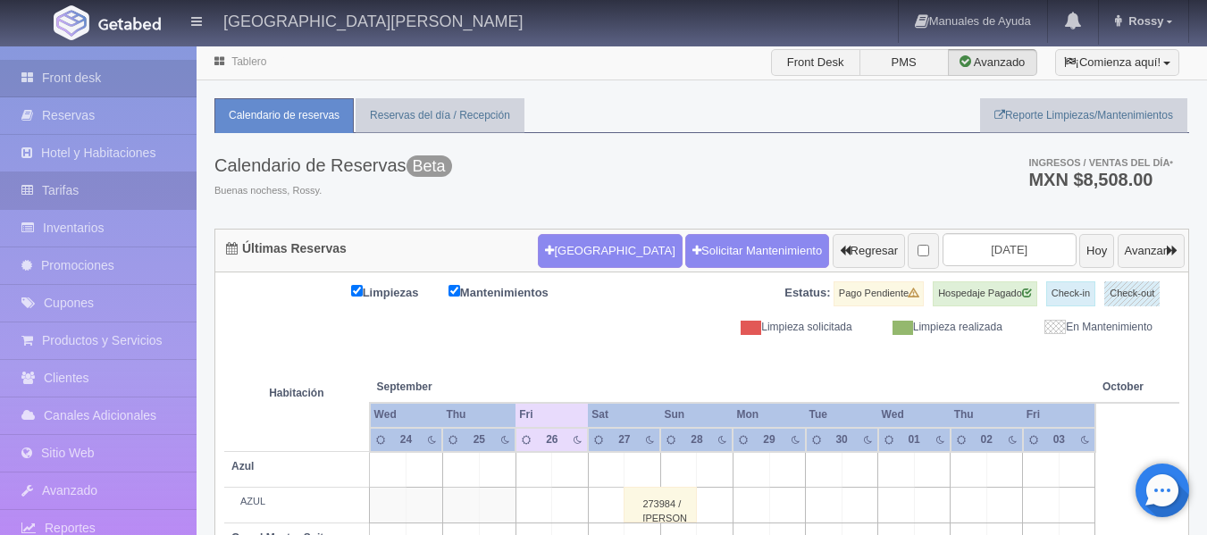
click at [89, 197] on link "Tarifas" at bounding box center [98, 190] width 197 height 37
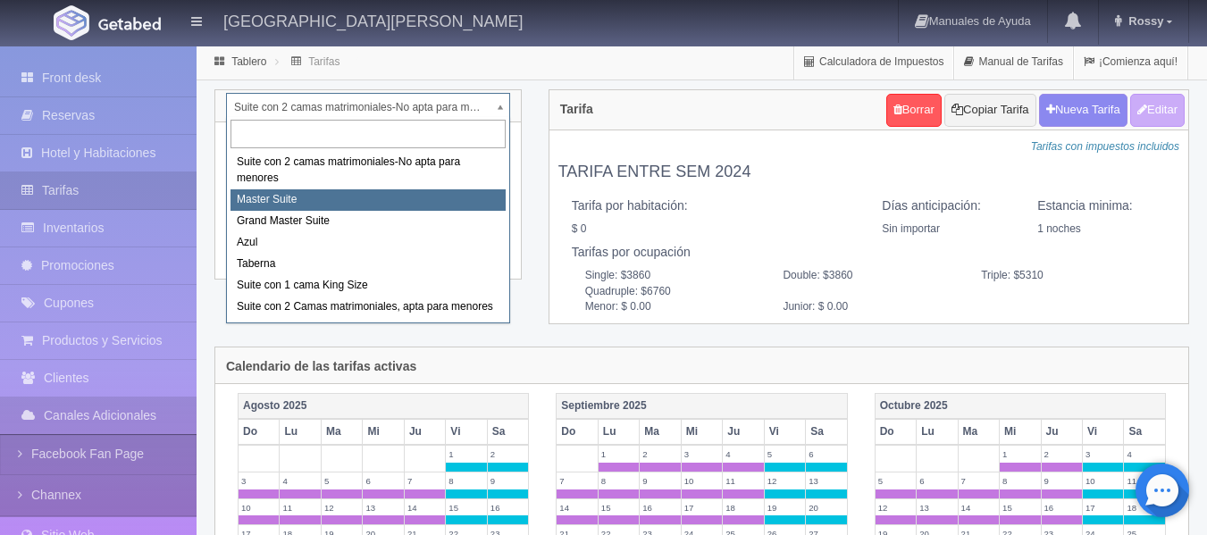
select select "1894"
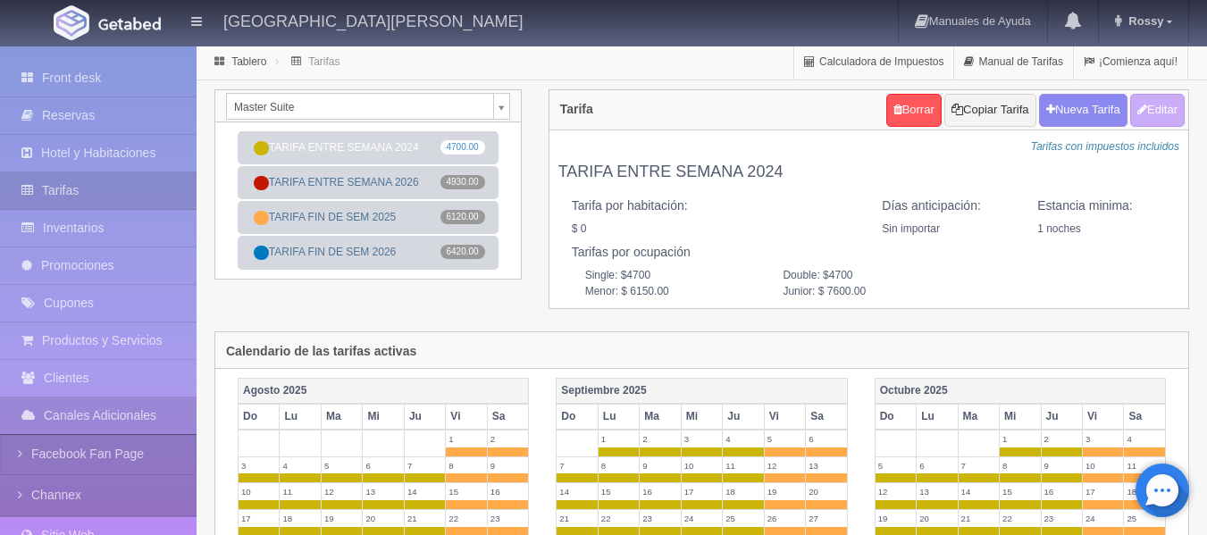
click at [1202, 74] on div "Tablero Tarifas Calculadora de Impuestos Manual de Tarifas ¡Comienza aquí!" at bounding box center [702, 63] width 1010 height 36
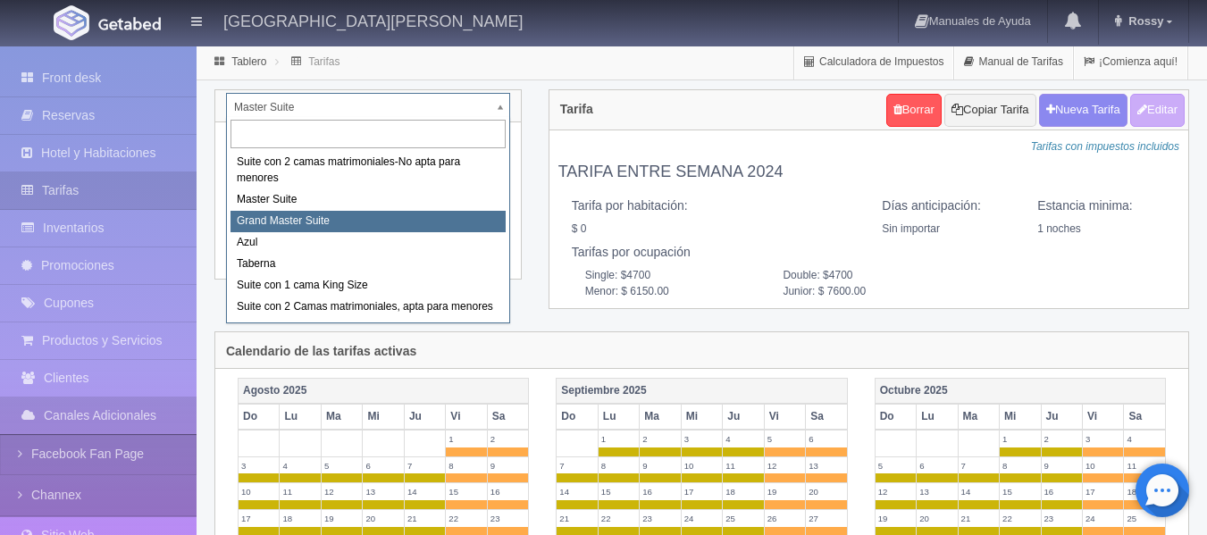
select select "1918"
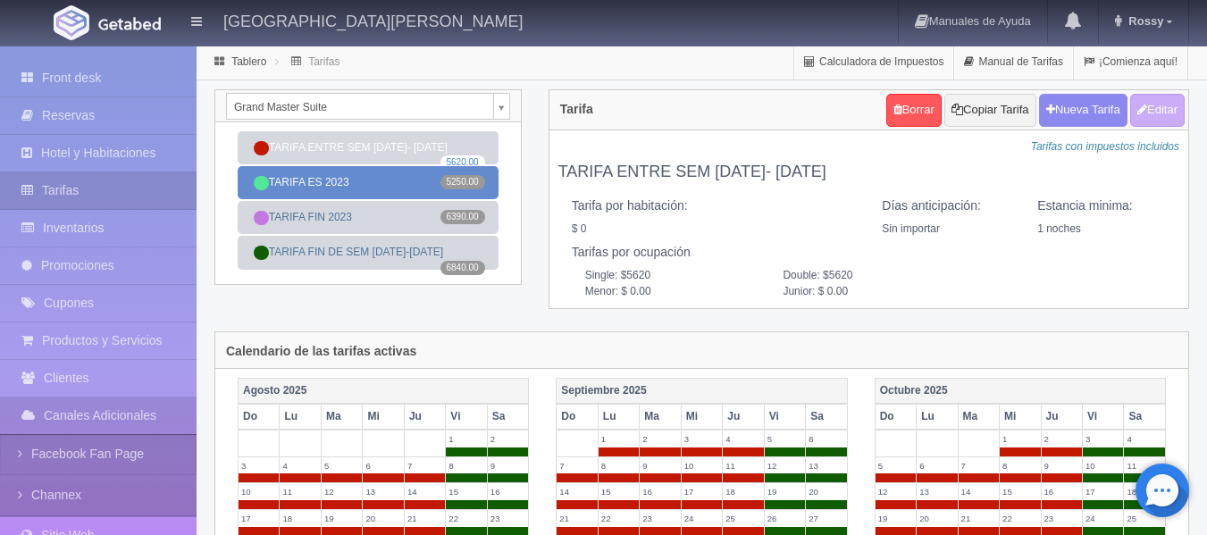
click at [399, 186] on link "TARIFA ES 2023 5250.00" at bounding box center [368, 182] width 261 height 33
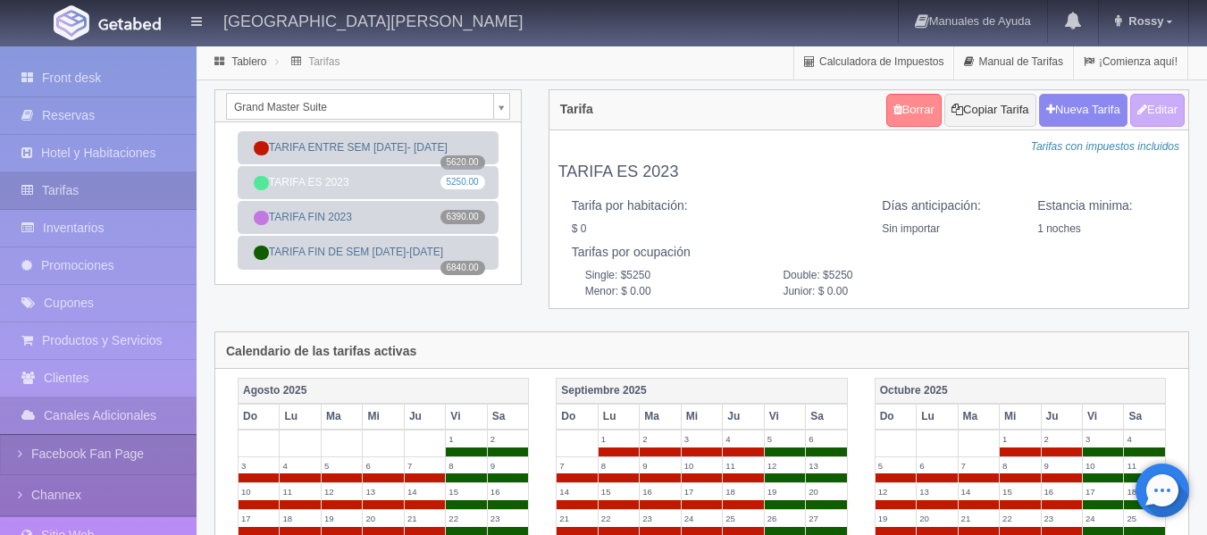
click at [893, 108] on link "Borrar" at bounding box center [913, 110] width 55 height 33
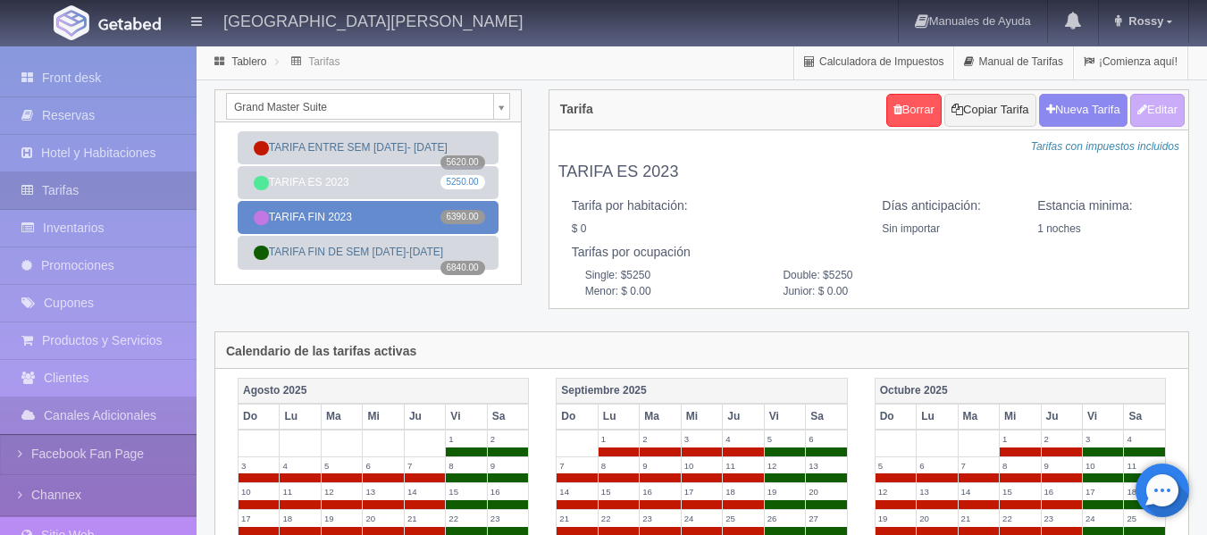
click at [406, 214] on link "TARIFA FIN 2023 6390.00" at bounding box center [368, 217] width 261 height 33
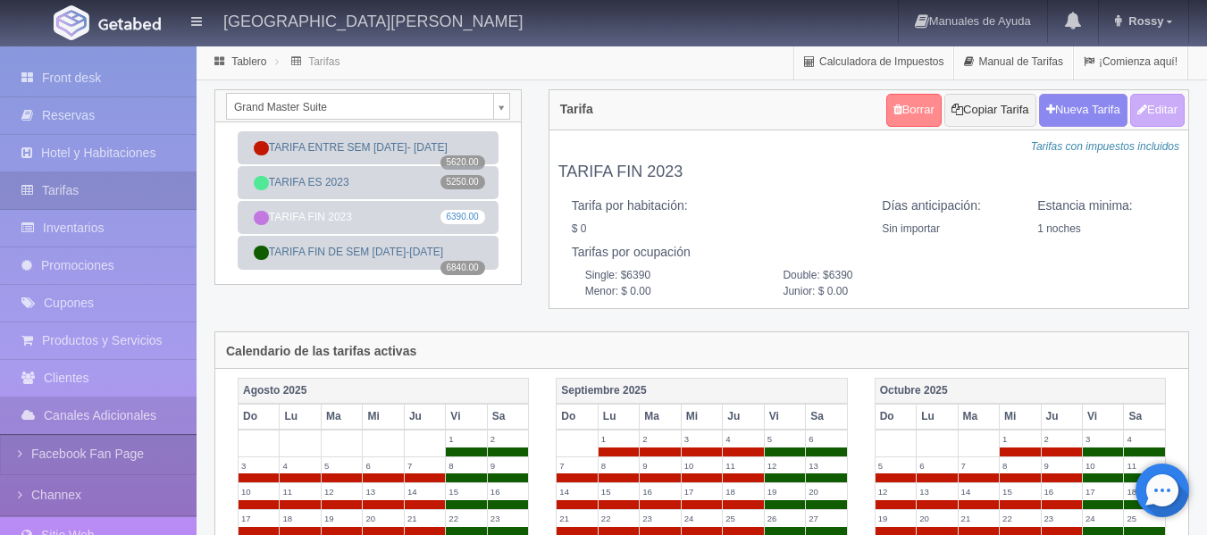
click at [910, 105] on link "Borrar" at bounding box center [913, 110] width 55 height 33
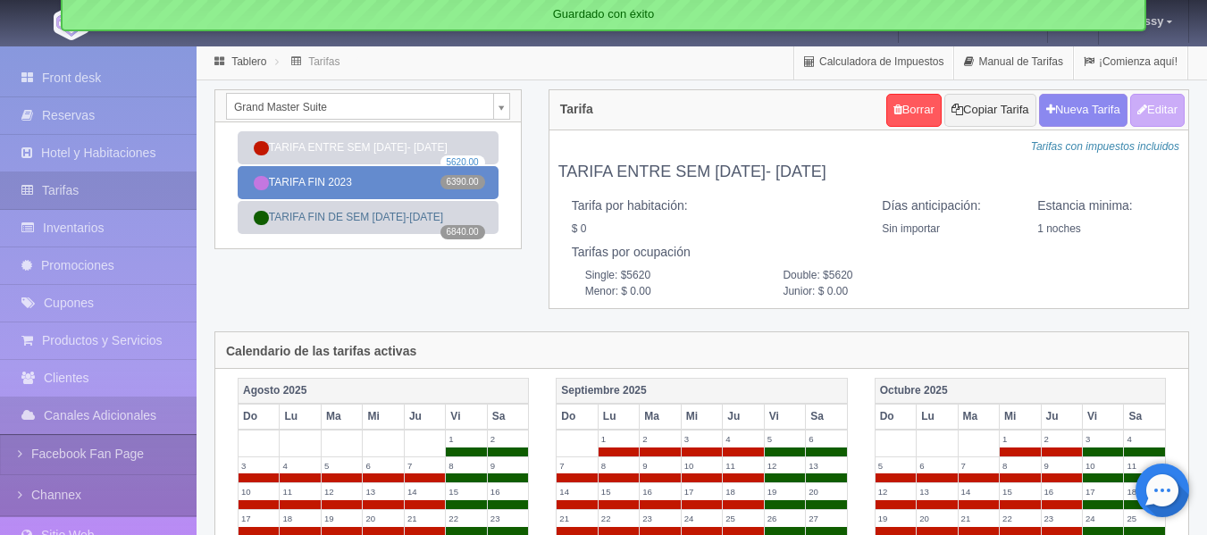
click at [355, 169] on link "TARIFA FIN 2023 6390.00" at bounding box center [368, 182] width 261 height 33
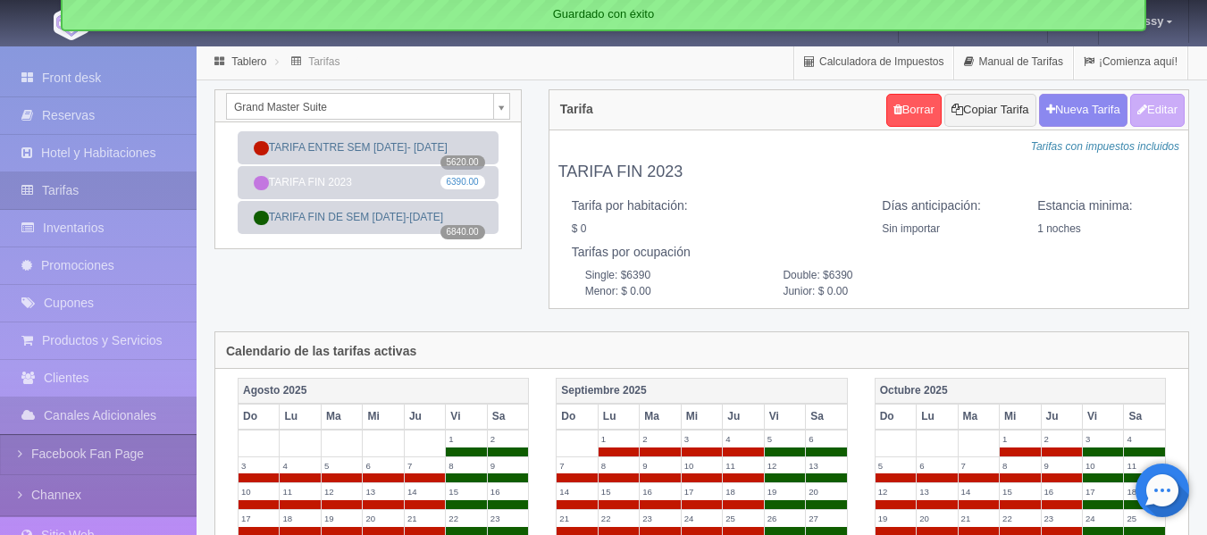
click at [491, 274] on div "Grand Master Suite Suite con 2 camas matrimoniales-No apta para menores Master …" at bounding box center [701, 210] width 1001 height 242
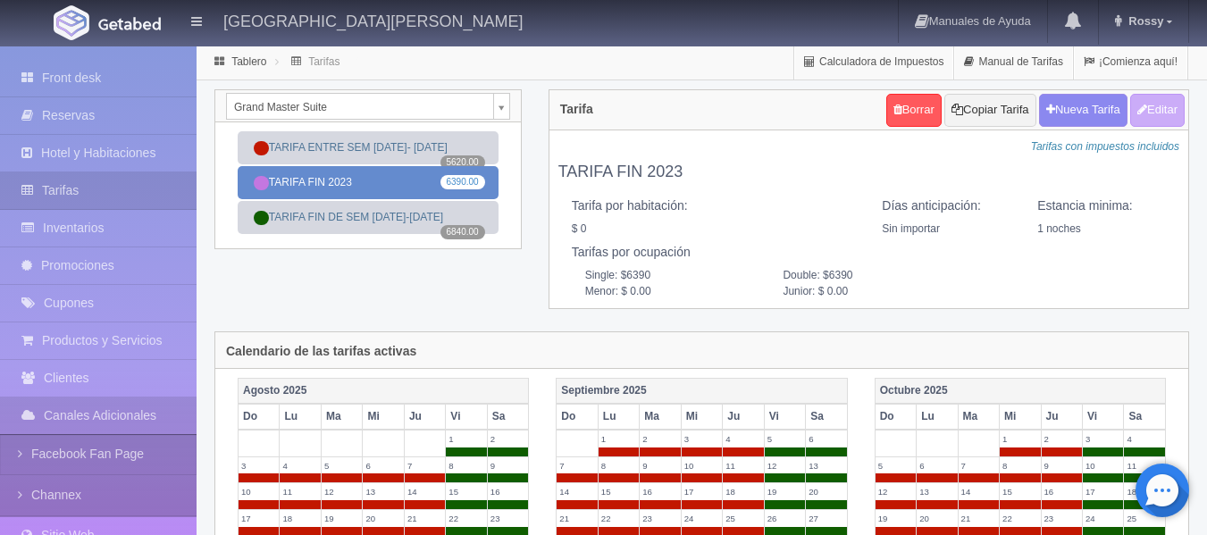
click at [397, 191] on link "TARIFA FIN 2023 6390.00" at bounding box center [368, 182] width 261 height 33
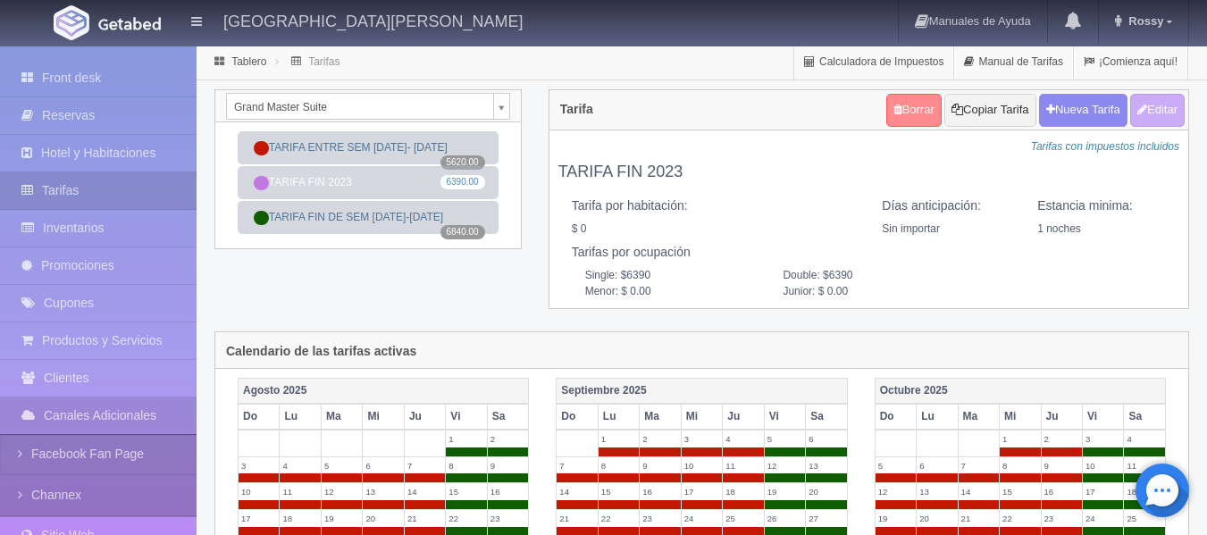
click at [910, 117] on link "Borrar" at bounding box center [913, 110] width 55 height 33
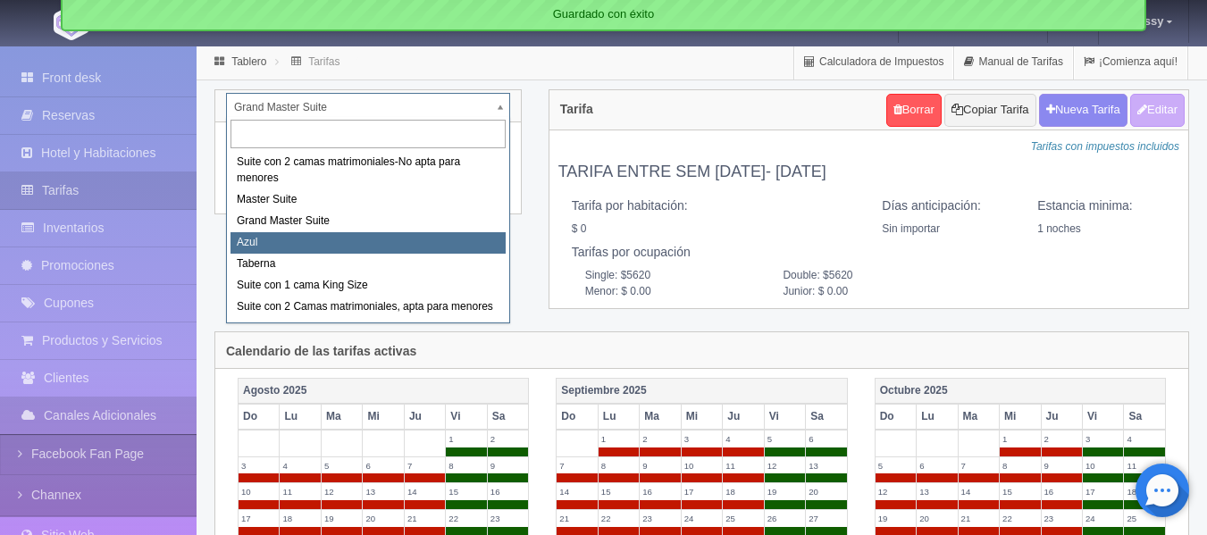
select select "1919"
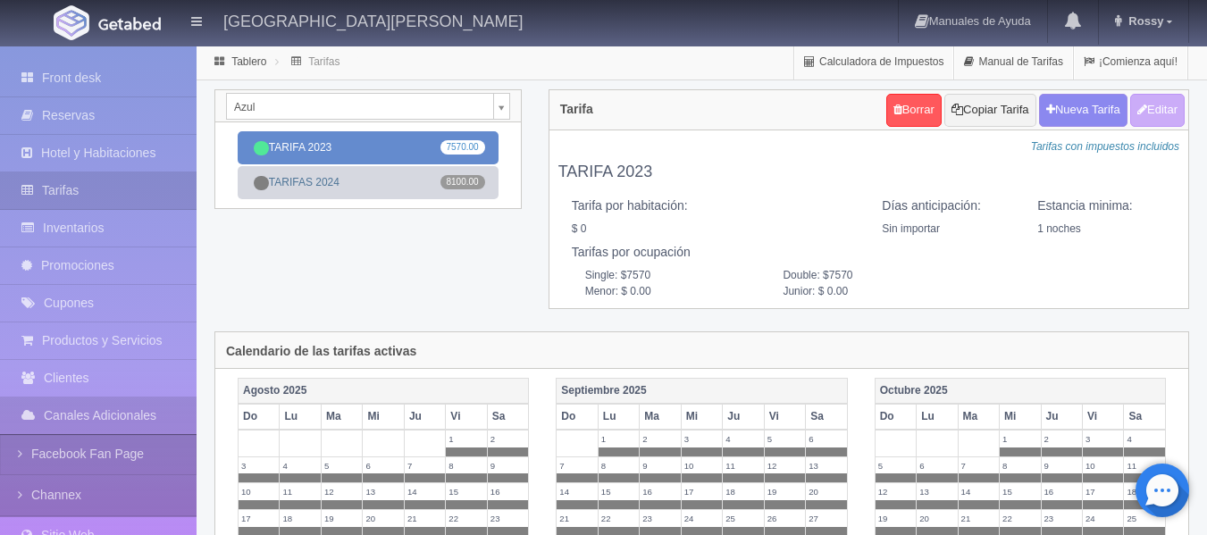
click at [392, 156] on link "TARIFA 2023 7570.00" at bounding box center [368, 147] width 261 height 33
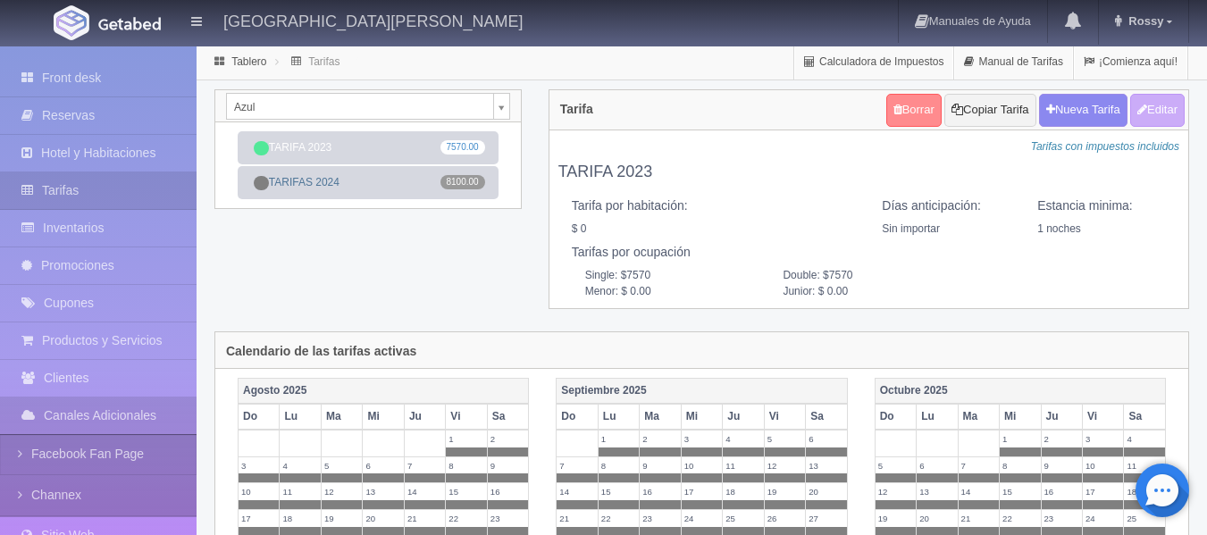
click at [896, 121] on link "Borrar" at bounding box center [913, 110] width 55 height 33
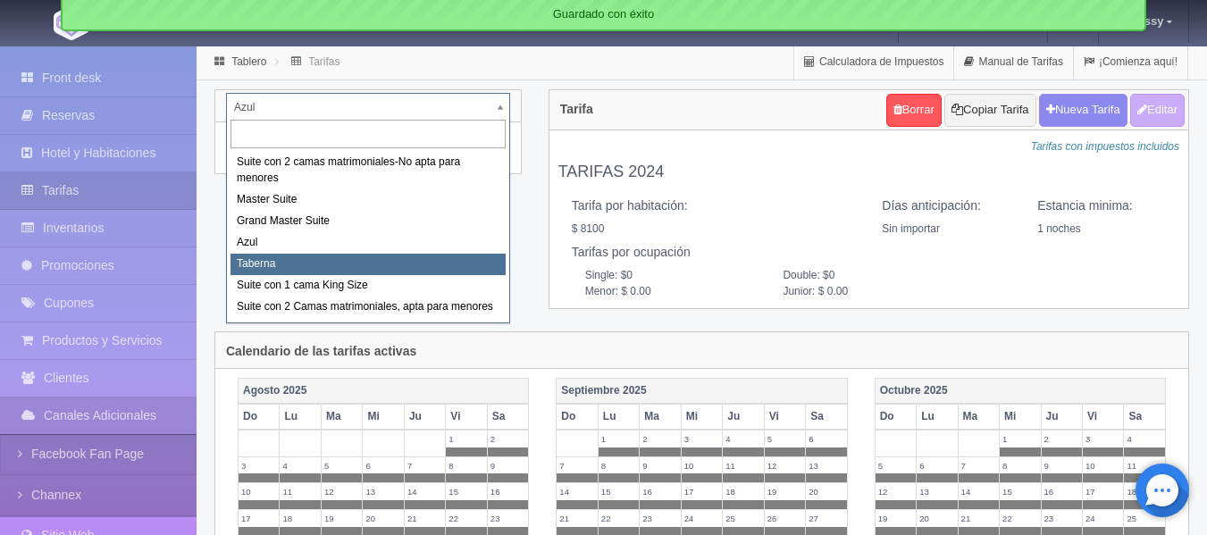
select select "1920"
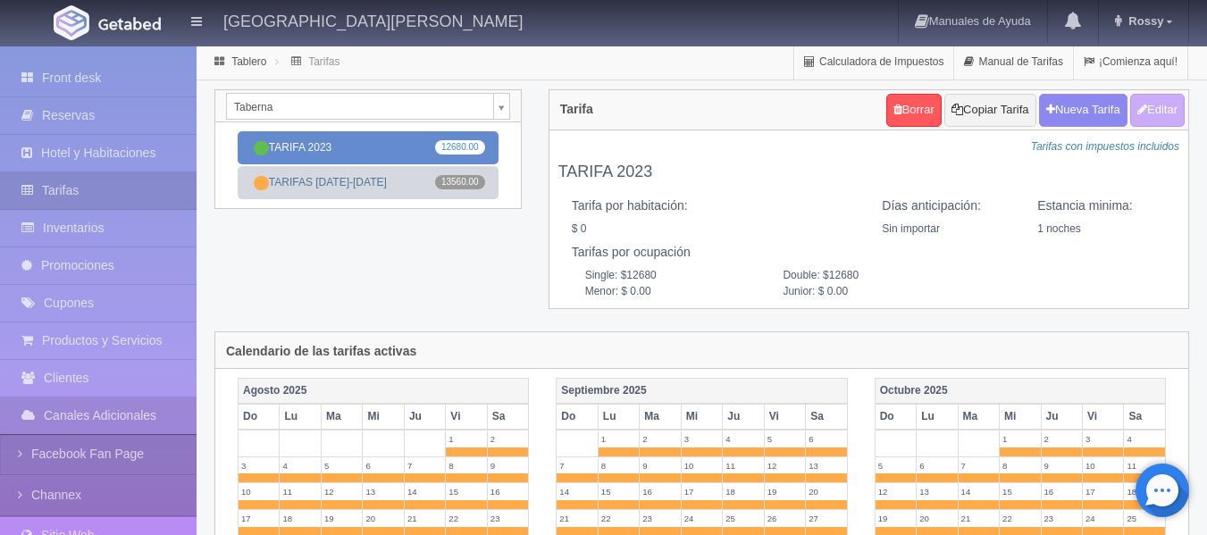
click at [364, 137] on link "TARIFA 2023 12680.00" at bounding box center [368, 147] width 261 height 33
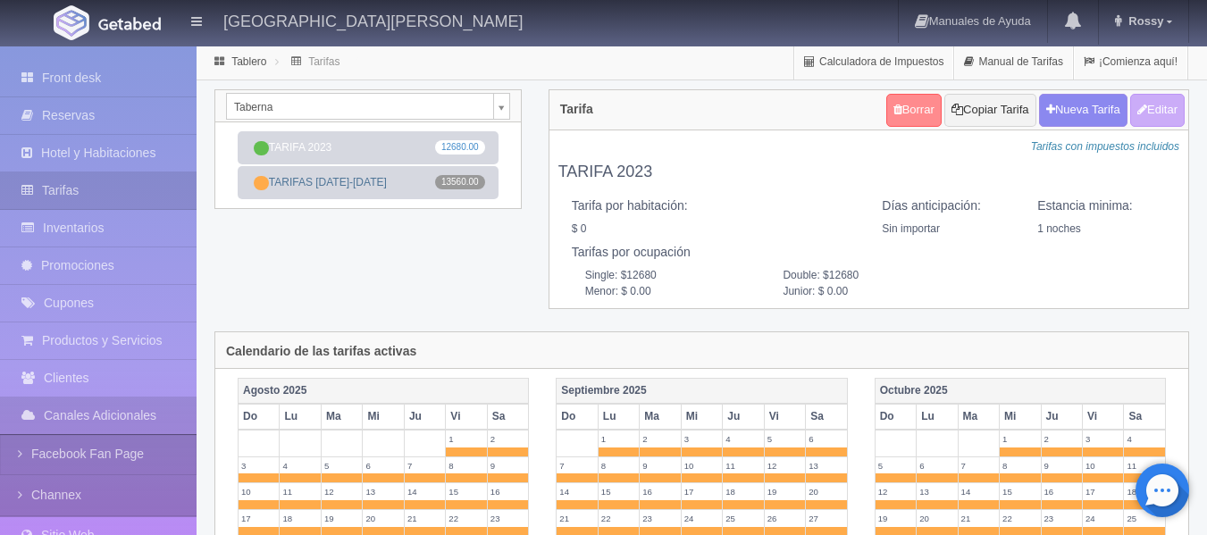
click at [905, 110] on link "Borrar" at bounding box center [913, 110] width 55 height 33
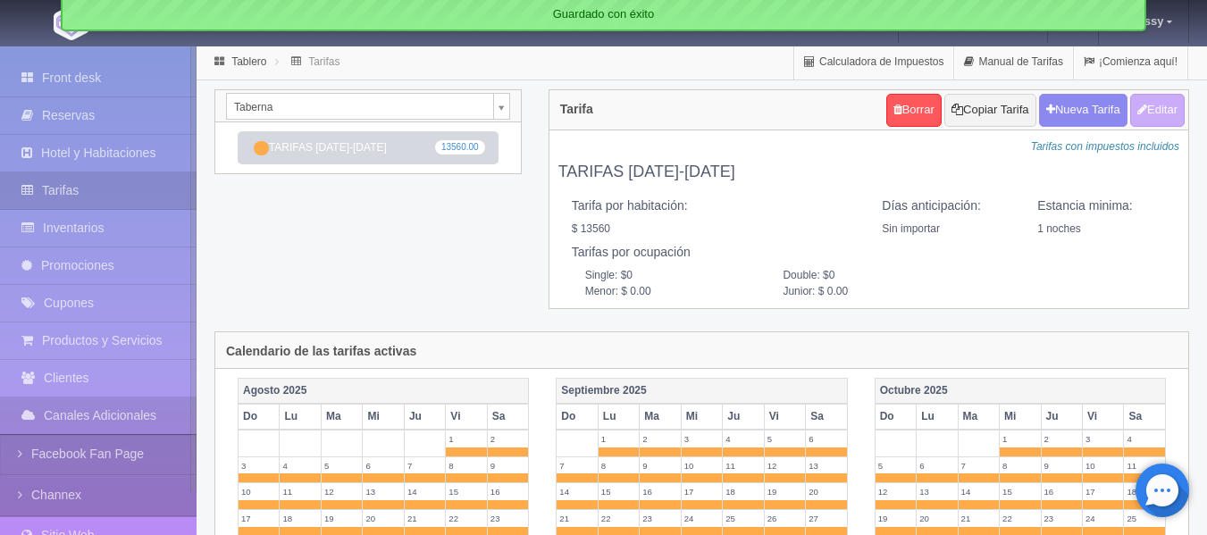
click at [510, 99] on div "Taberna Suite con 2 camas matrimoniales-No apta para menores Master Suite Grand…" at bounding box center [368, 106] width 306 height 32
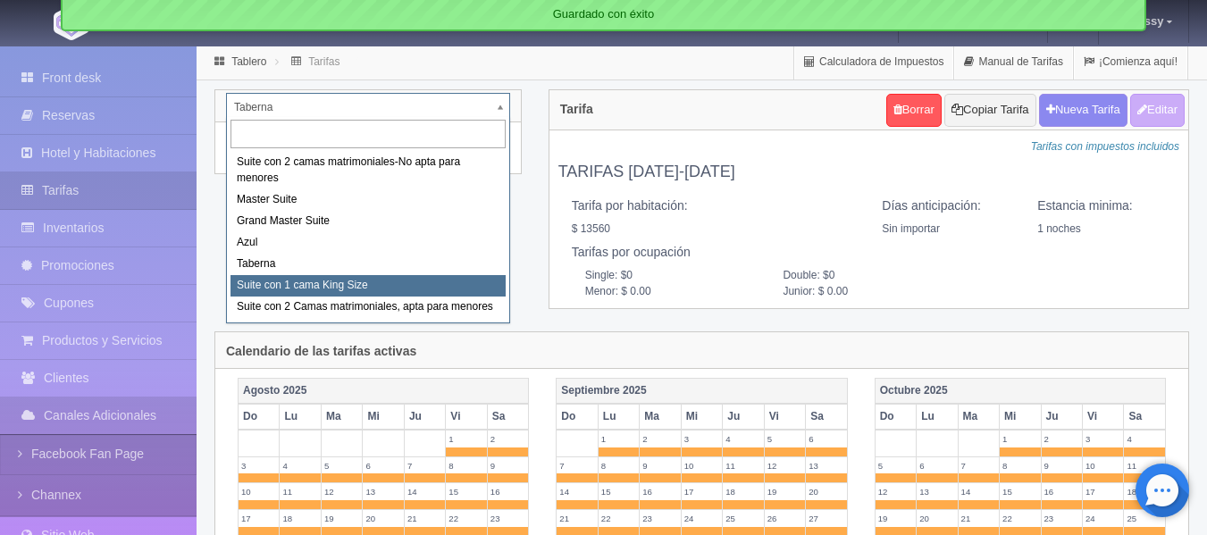
select select "1921"
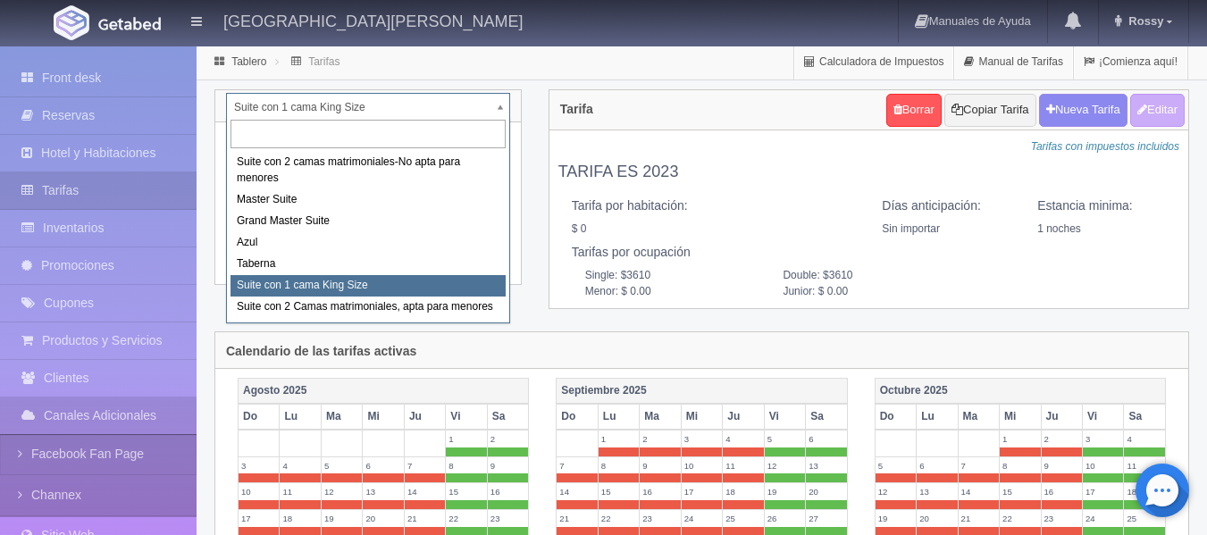
click at [493, 120] on input "text" at bounding box center [367, 134] width 275 height 29
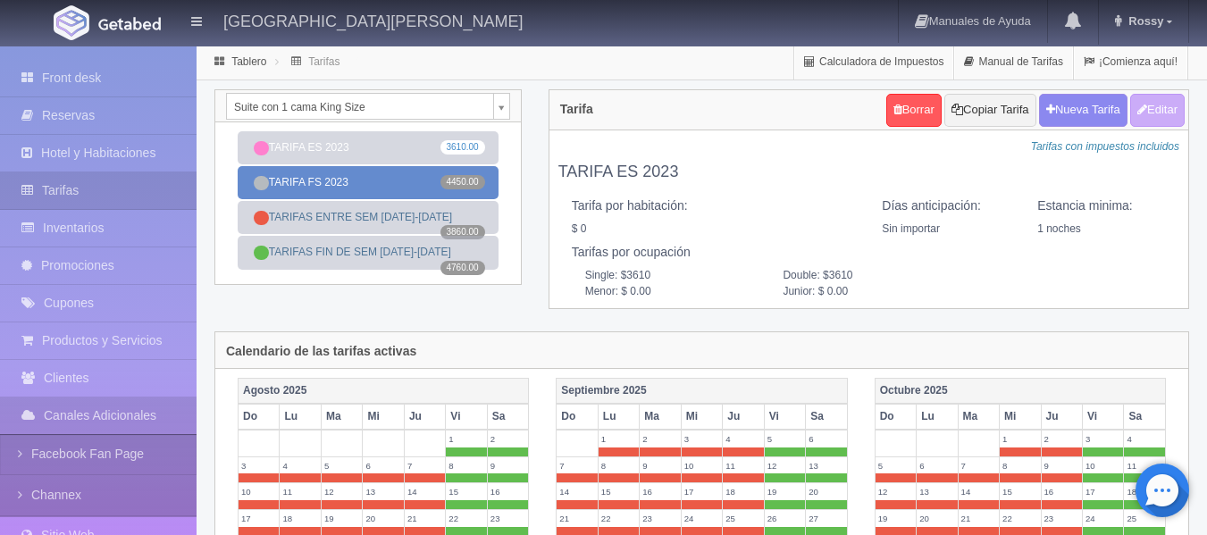
click at [371, 198] on link "TARIFA FS 2023 4450.00" at bounding box center [368, 182] width 261 height 33
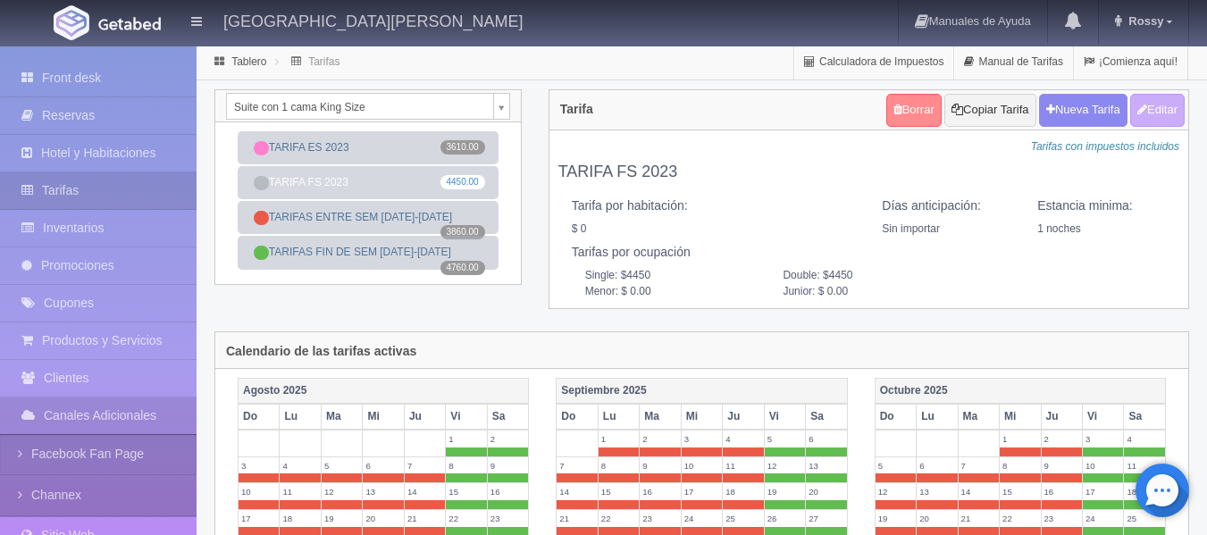
click at [915, 114] on link "Borrar" at bounding box center [913, 110] width 55 height 33
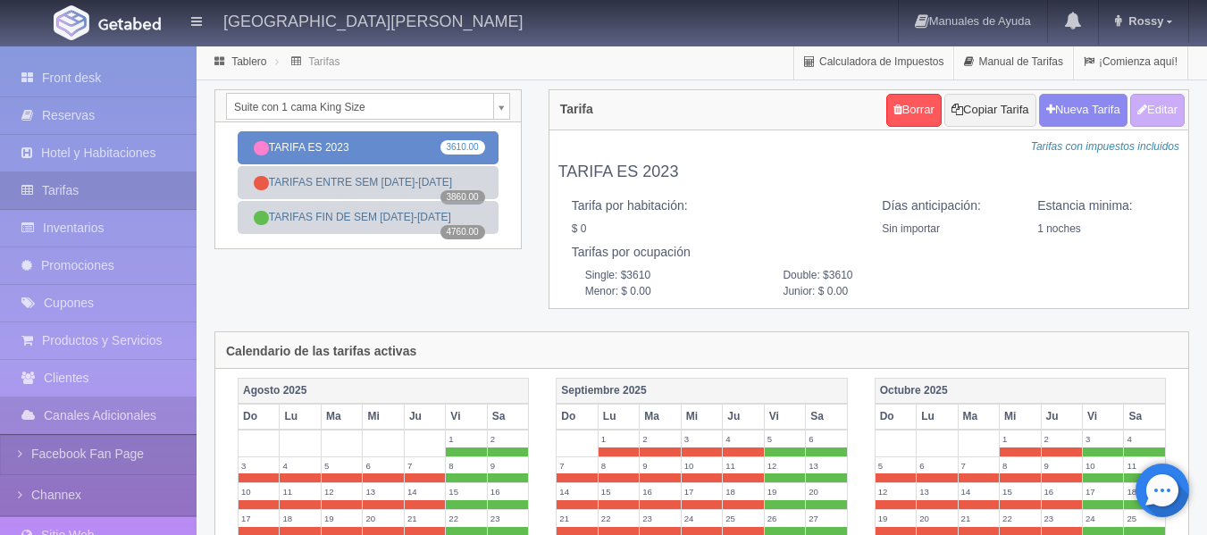
click at [387, 137] on link "TARIFA ES 2023 3610.00" at bounding box center [368, 147] width 261 height 33
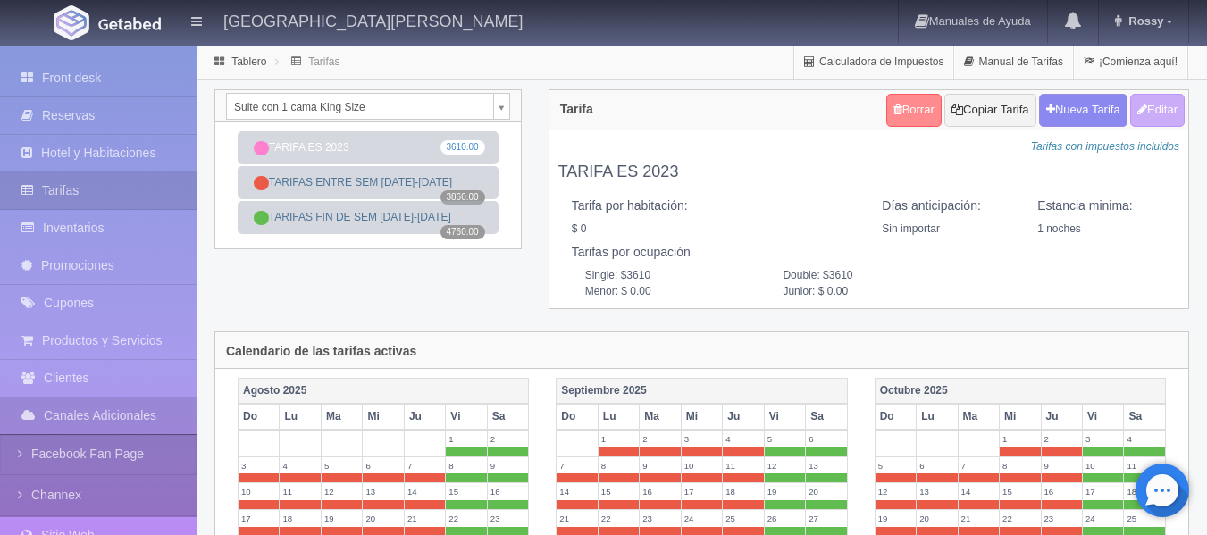
click at [901, 118] on link "Borrar" at bounding box center [913, 110] width 55 height 33
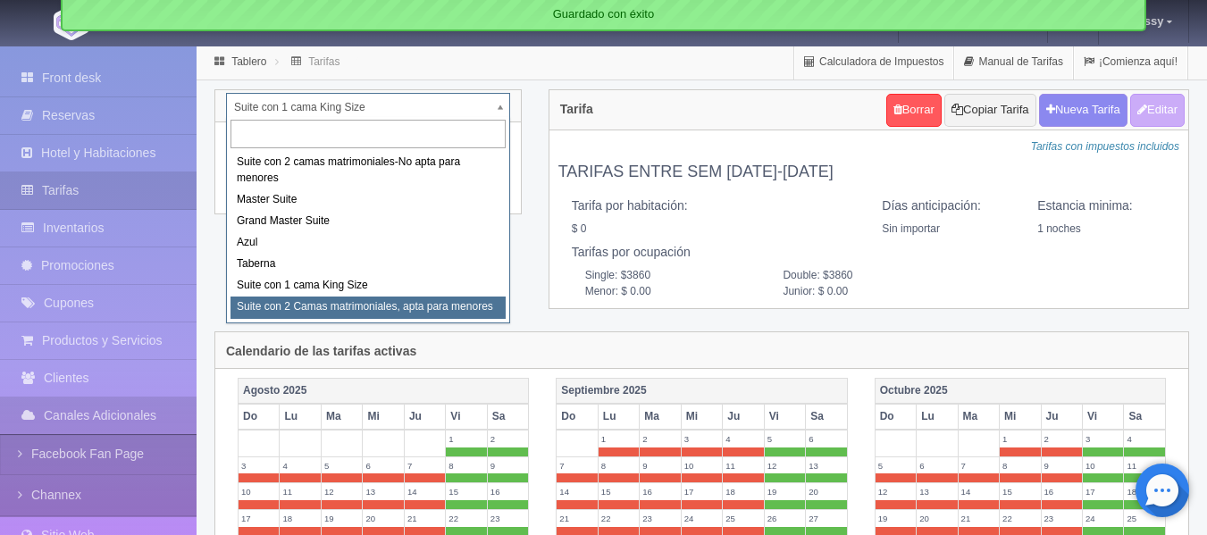
select select "1983"
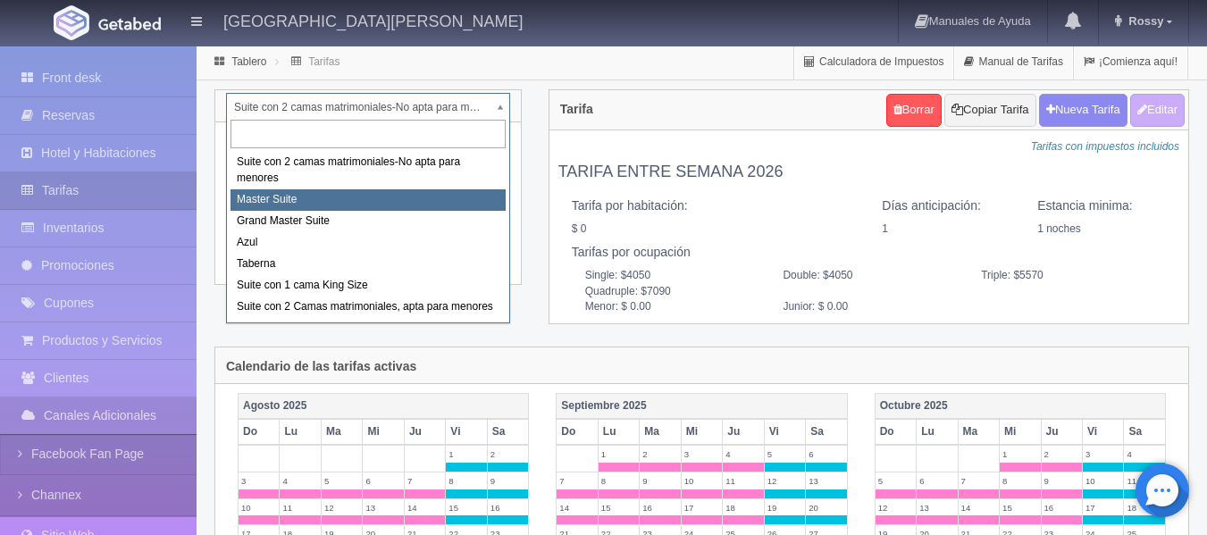
select select "1894"
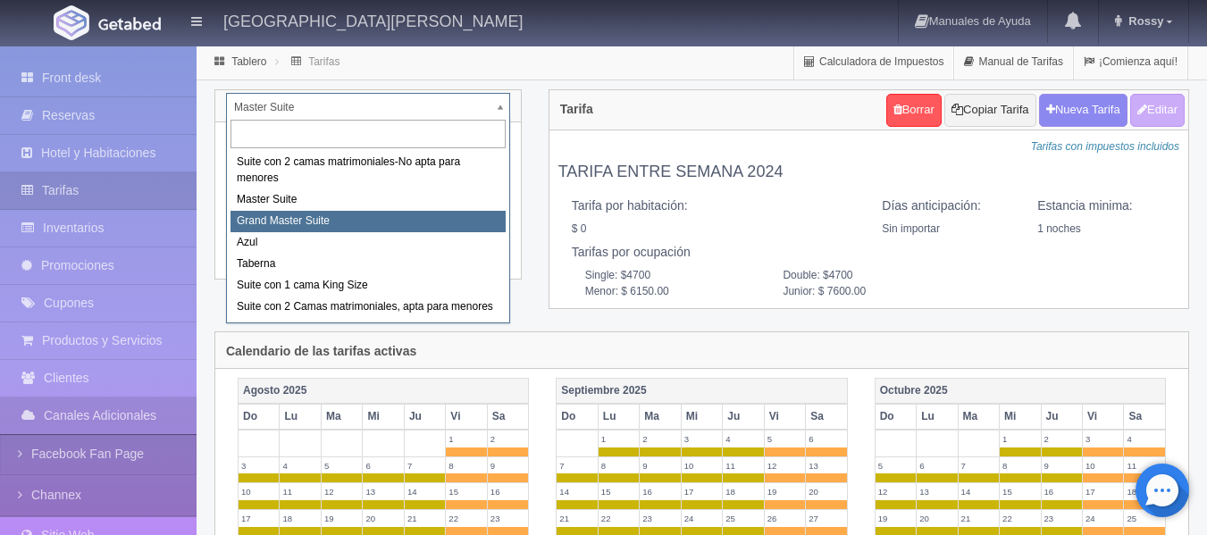
select select "1918"
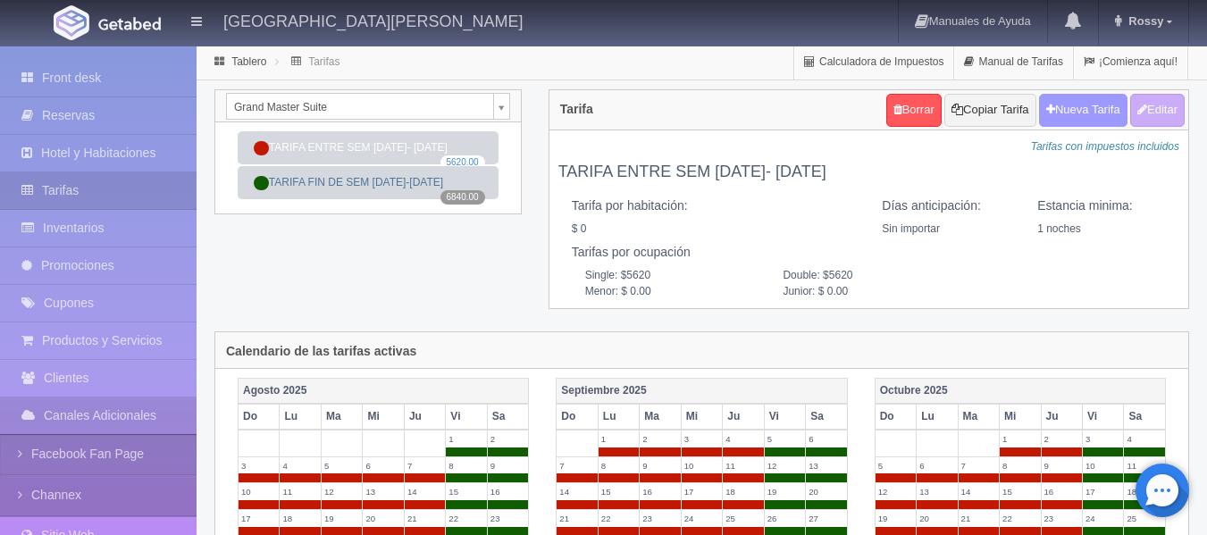
click at [1080, 111] on button "Nueva Tarifa" at bounding box center [1083, 110] width 88 height 33
select select
checkbox input "true"
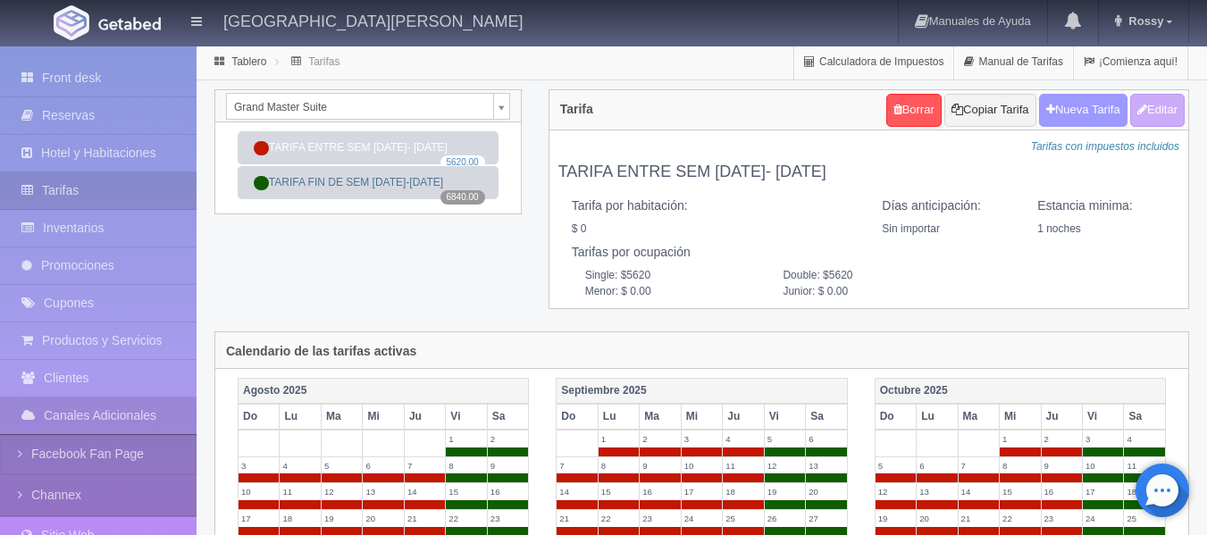
checkbox input "true"
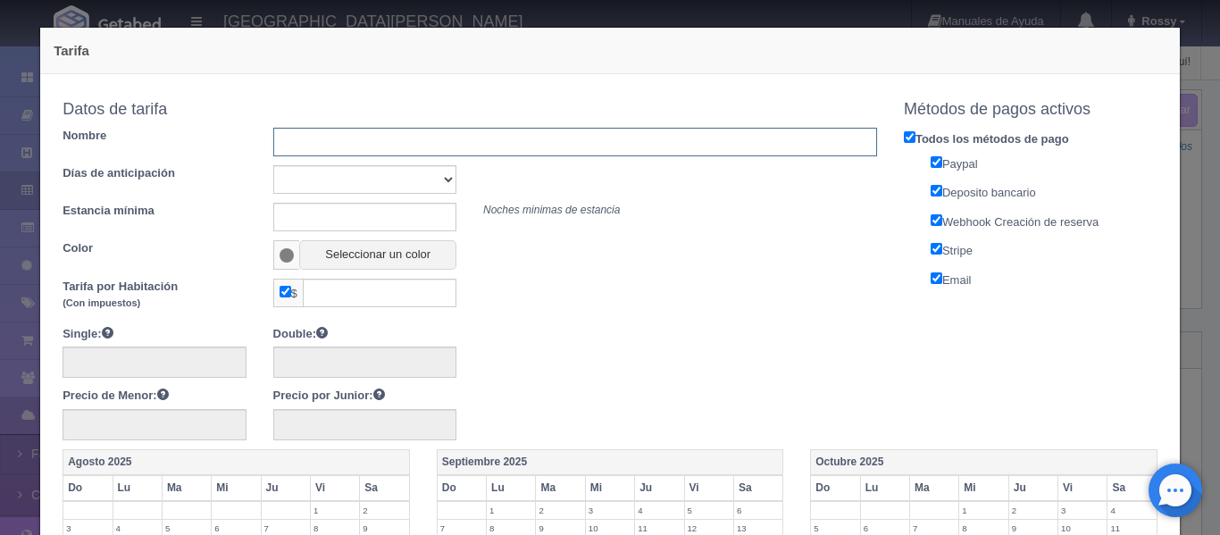
click at [341, 139] on input "text" at bounding box center [575, 142] width 604 height 29
type input "T"
type input "Tarifa [DATE]-[DATE] 2026"
click at [437, 180] on select "Sin importar 1 2 3 4 5 6 7 8 9 10" at bounding box center [364, 179] width 183 height 29
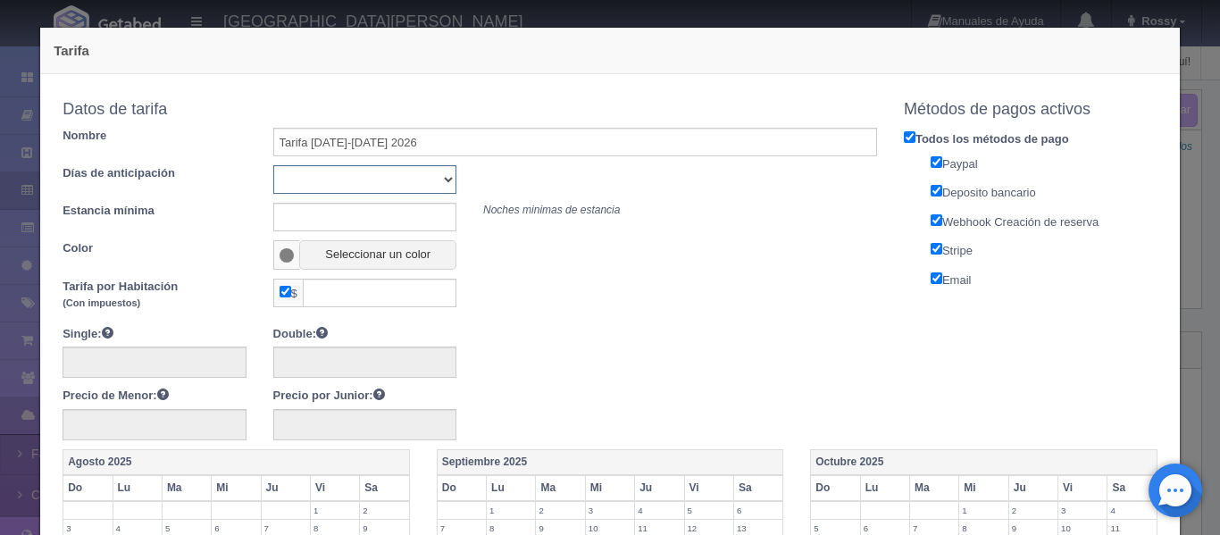
select select "1"
click at [273, 165] on select "Sin importar 1 2 3 4 5 6 7 8 9 10" at bounding box center [364, 179] width 183 height 29
click at [302, 218] on input "text" at bounding box center [364, 217] width 183 height 29
type input "1"
click at [280, 260] on span at bounding box center [287, 255] width 15 height 14
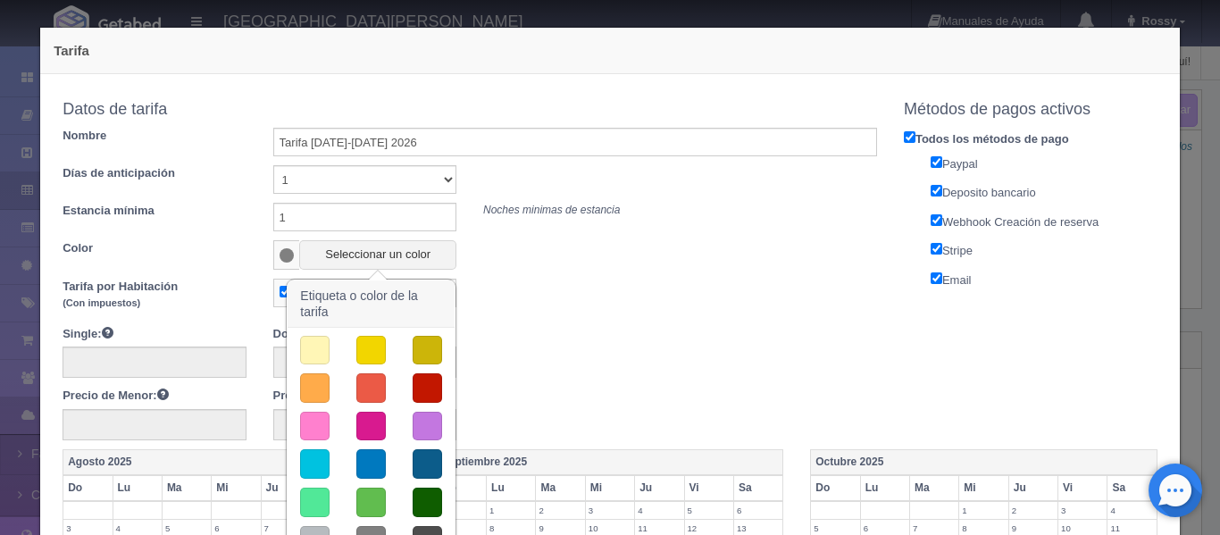
click at [371, 470] on button "button" at bounding box center [370, 463] width 29 height 29
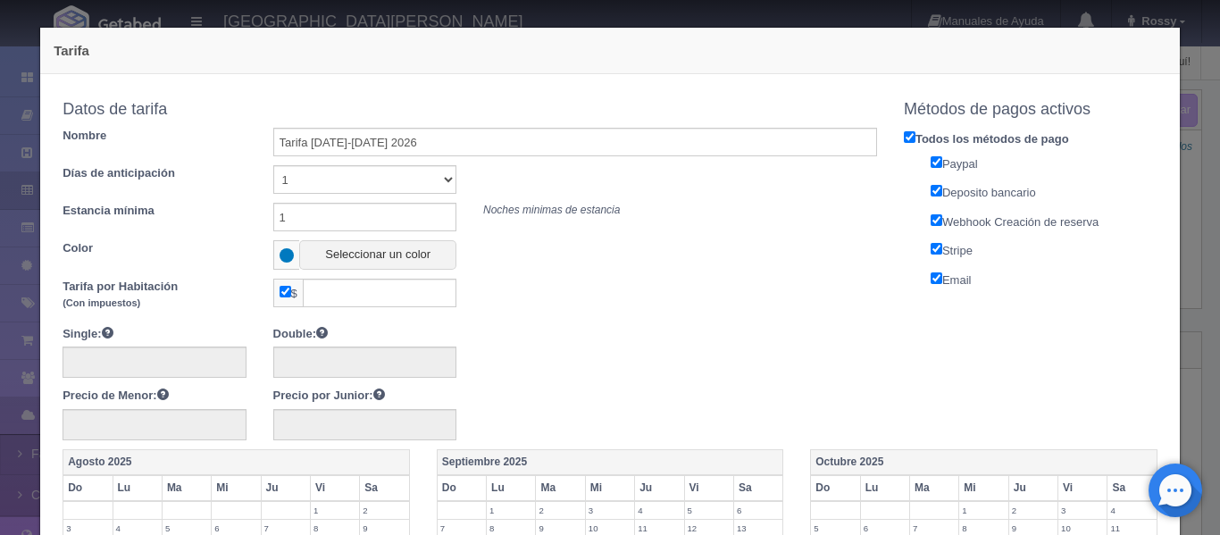
click at [274, 289] on span "$" at bounding box center [287, 293] width 29 height 29
click at [280, 290] on input "checkbox" at bounding box center [286, 292] width 12 height 12
checkbox input "false"
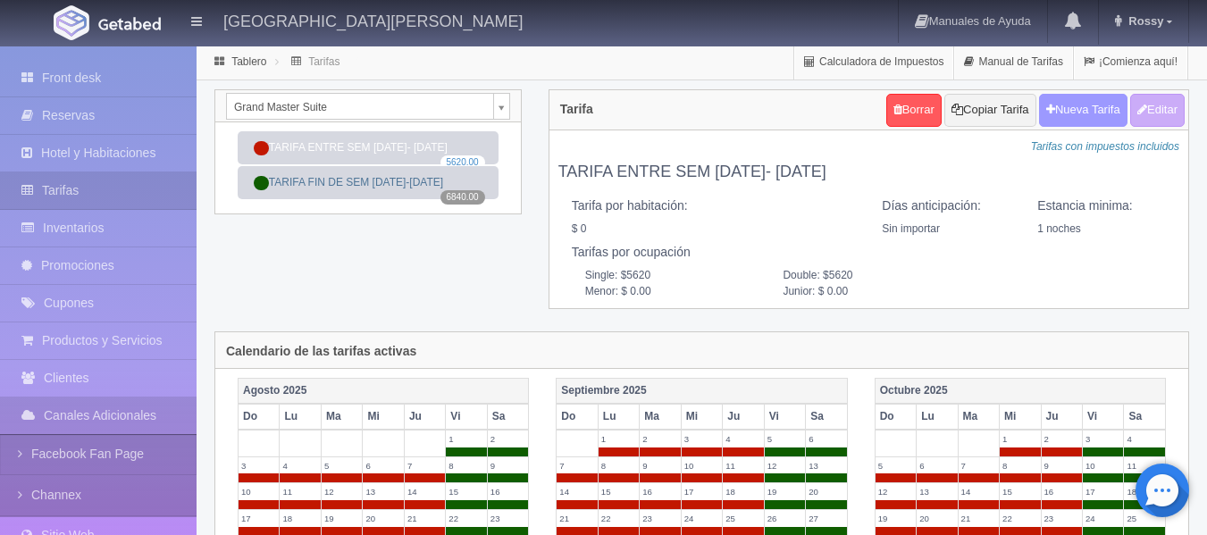
click at [1083, 114] on button "Nueva Tarifa" at bounding box center [1083, 110] width 88 height 33
select select
checkbox input "true"
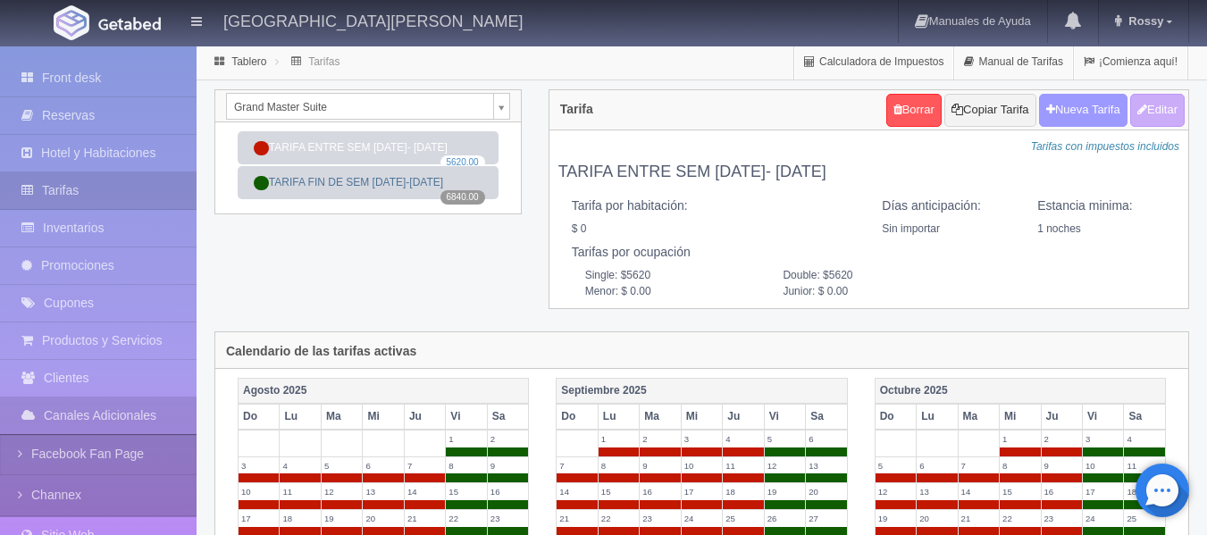
checkbox input "true"
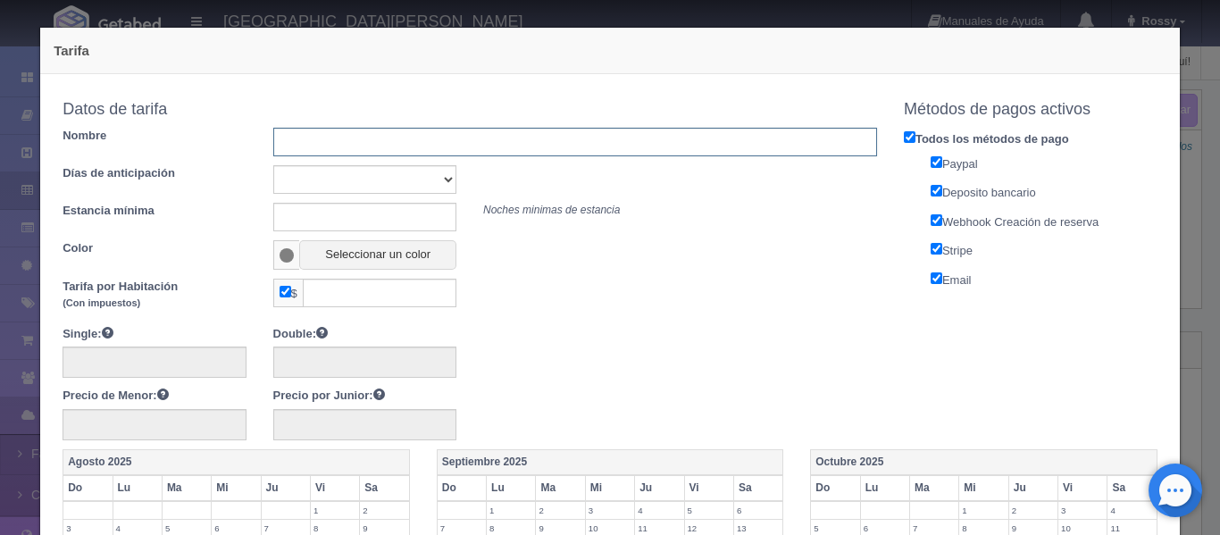
click at [362, 145] on input "text" at bounding box center [575, 142] width 604 height 29
type input "Tarifa [DATE]-[DATE] 2026"
click at [334, 182] on select "Sin importar 1 2 3 4 5 6 7 8 9 10" at bounding box center [364, 179] width 183 height 29
select select "1"
click at [273, 165] on select "Sin importar 1 2 3 4 5 6 7 8 9 10" at bounding box center [364, 179] width 183 height 29
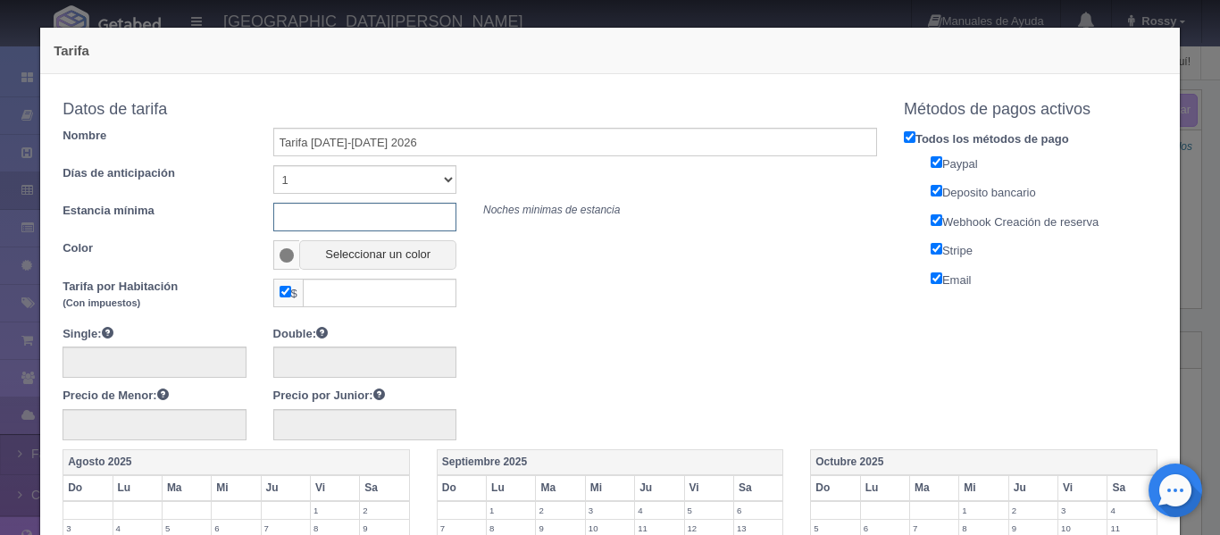
click at [289, 222] on input "text" at bounding box center [364, 217] width 183 height 29
type input "1"
click at [286, 253] on span at bounding box center [287, 255] width 15 height 14
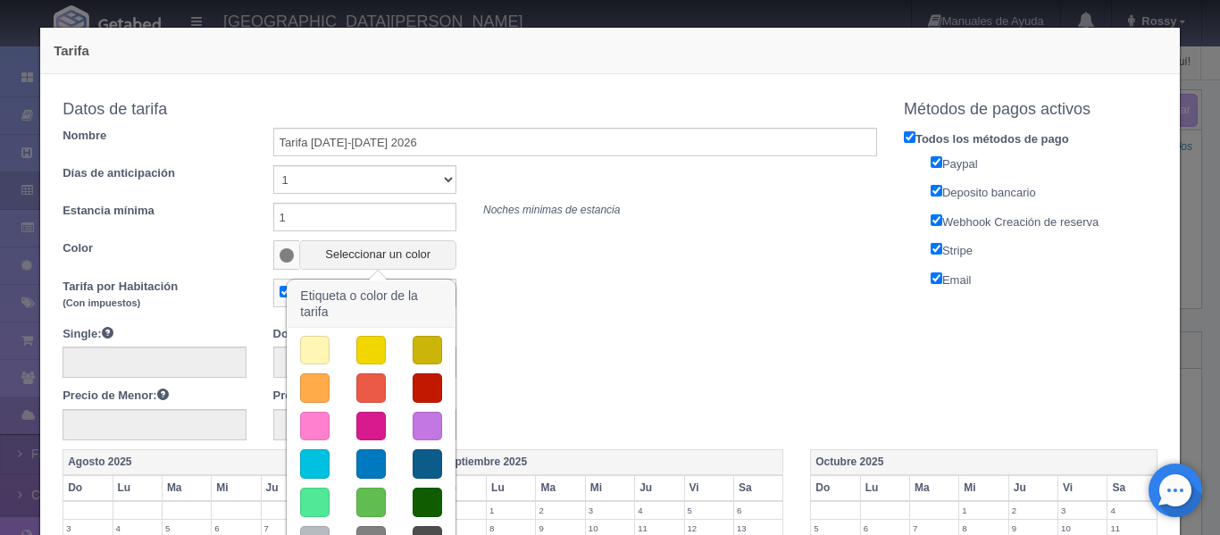
click at [366, 460] on button "button" at bounding box center [370, 463] width 29 height 29
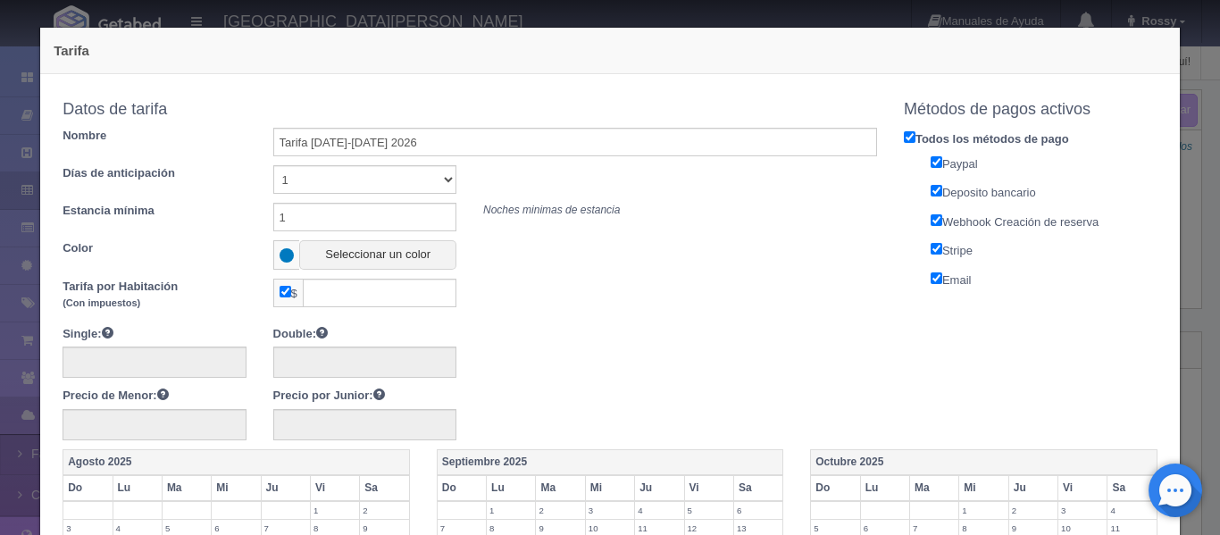
click at [284, 294] on input "checkbox" at bounding box center [286, 292] width 12 height 12
checkbox input "false"
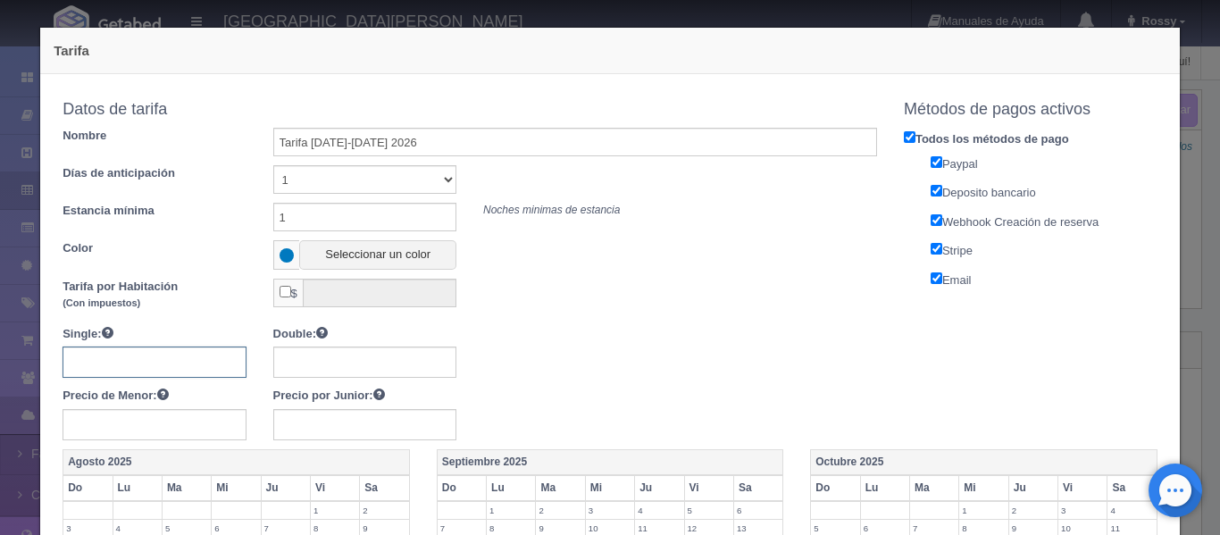
click at [167, 357] on input "text" at bounding box center [154, 362] width 183 height 31
type input "9"
type input "5900"
click at [308, 367] on input "text" at bounding box center [364, 362] width 183 height 31
type input "5900"
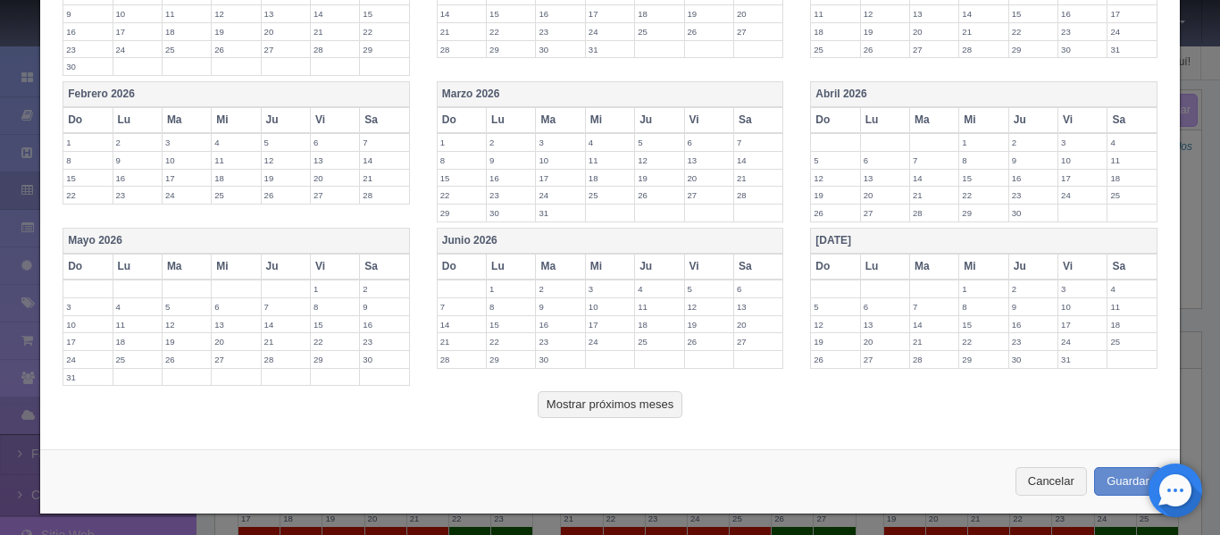
scroll to position [702, 0]
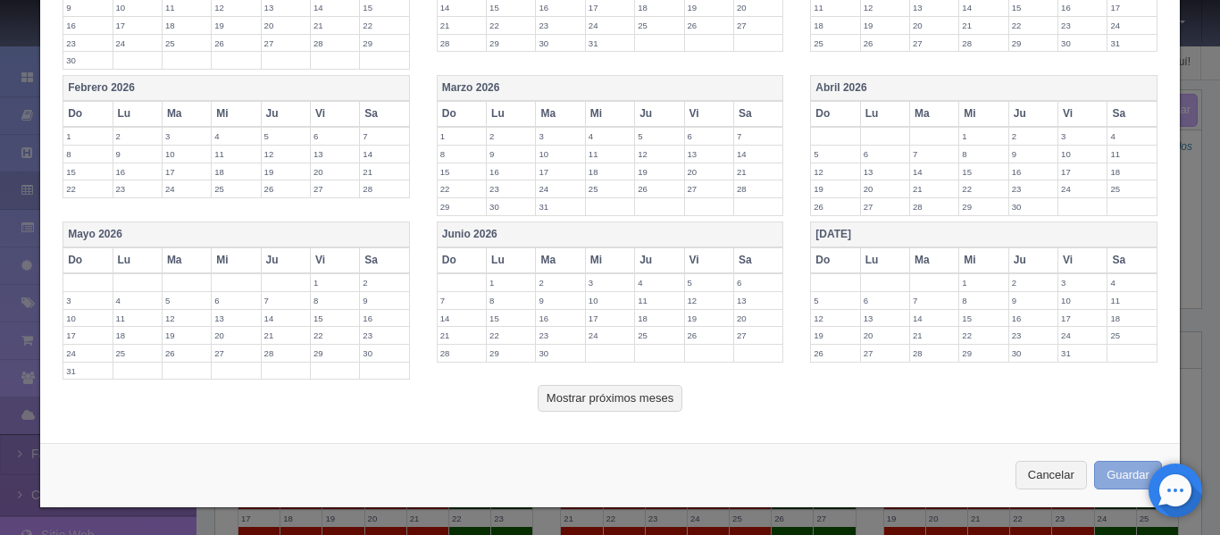
click at [1123, 476] on button "Guardar" at bounding box center [1128, 475] width 68 height 29
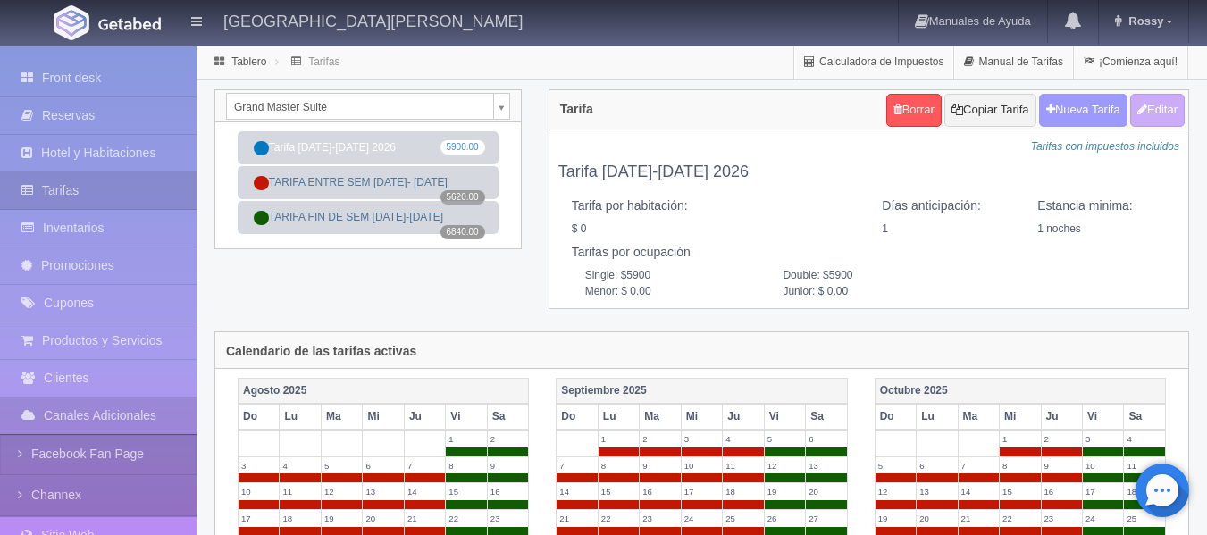
click at [1096, 114] on button "Nueva Tarifa" at bounding box center [1083, 110] width 88 height 33
select select
checkbox input "true"
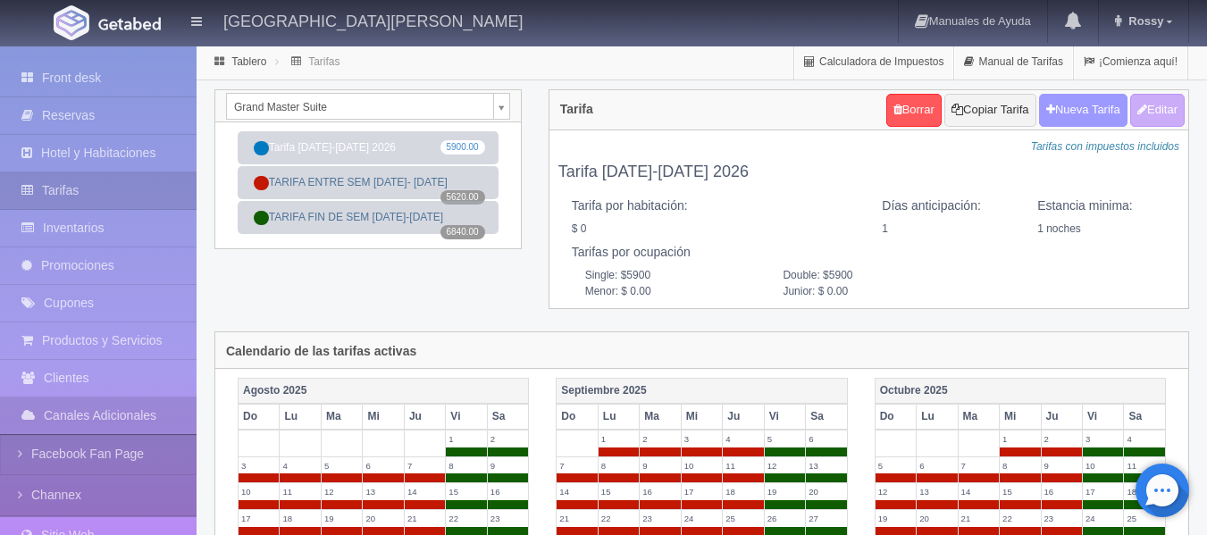
checkbox input "true"
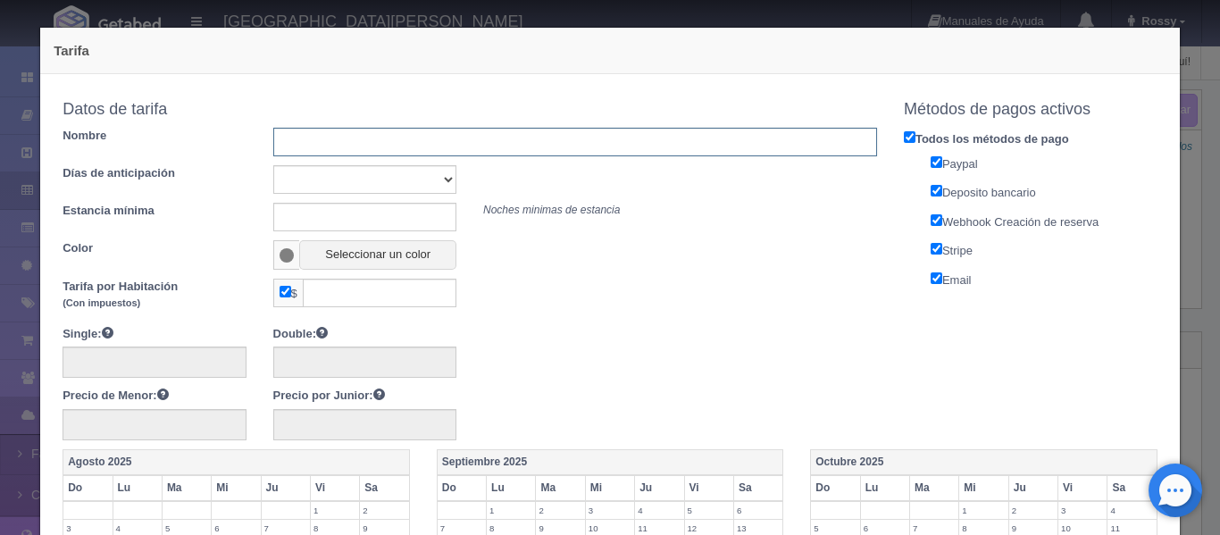
click at [457, 155] on input "text" at bounding box center [575, 142] width 604 height 29
click at [443, 176] on select "Sin importar 1 2 3 4 5 6 7 8 9 10" at bounding box center [364, 179] width 183 height 29
drag, startPoint x: 387, startPoint y: 147, endPoint x: 306, endPoint y: 151, distance: 80.5
click at [306, 151] on input "Tarifa [DATE]-[DATE] 2026" at bounding box center [575, 142] width 604 height 29
type input "Tarifa fin de semana 2026"
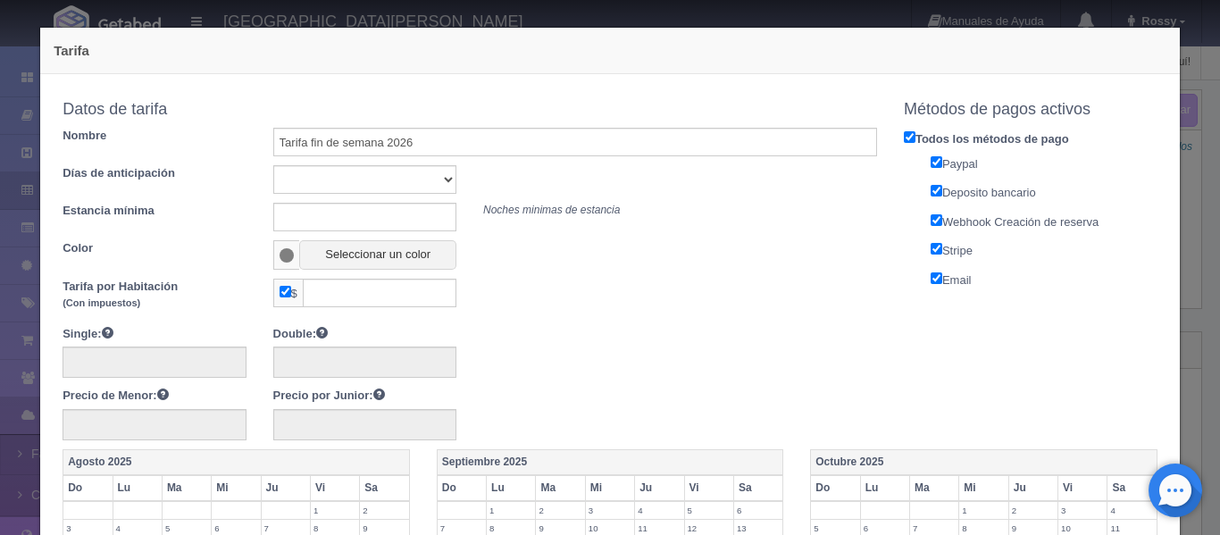
click at [310, 163] on div "Datos de tarifa Nombre Tarifa fin de semana 2026 Días de anticipación Sin impor…" at bounding box center [470, 180] width 815 height 177
click at [310, 173] on select "Sin importar 1 2 3 4 5 6 7 8 9 10" at bounding box center [364, 179] width 183 height 29
click at [273, 165] on select "Sin importar 1 2 3 4 5 6 7 8 9 10" at bounding box center [364, 179] width 183 height 29
select select "0"
click at [273, 165] on select "Sin importar 1 2 3 4 5 6 7 8 9 10" at bounding box center [364, 179] width 183 height 29
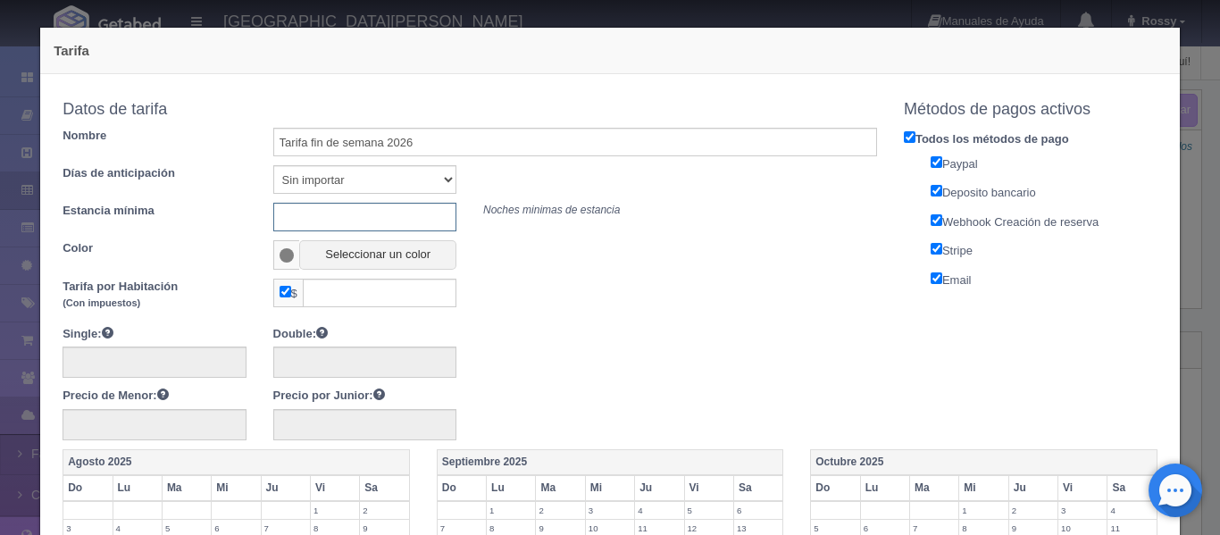
click at [314, 220] on input "text" at bounding box center [364, 217] width 183 height 29
type input "1"
click at [283, 249] on span at bounding box center [287, 255] width 15 height 14
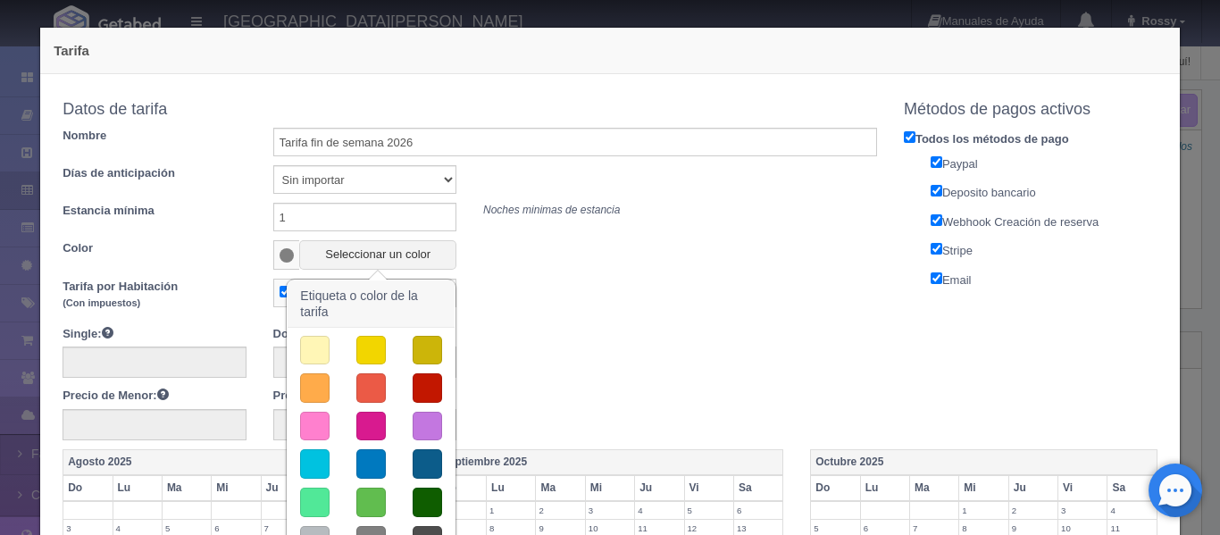
click at [365, 345] on button "button" at bounding box center [370, 350] width 29 height 29
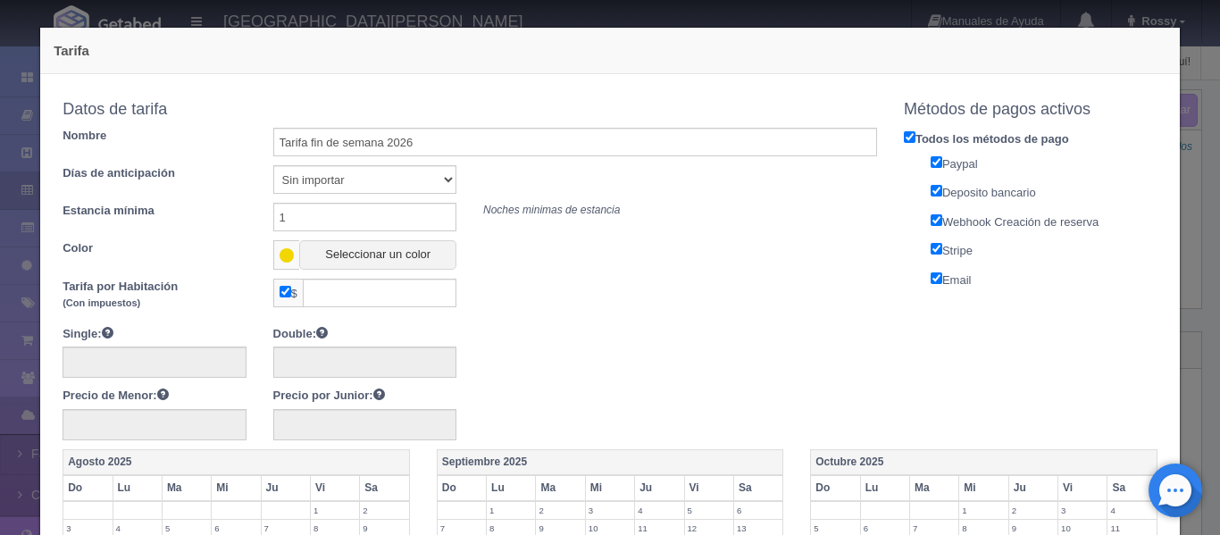
click at [280, 295] on input "checkbox" at bounding box center [286, 292] width 12 height 12
checkbox input "false"
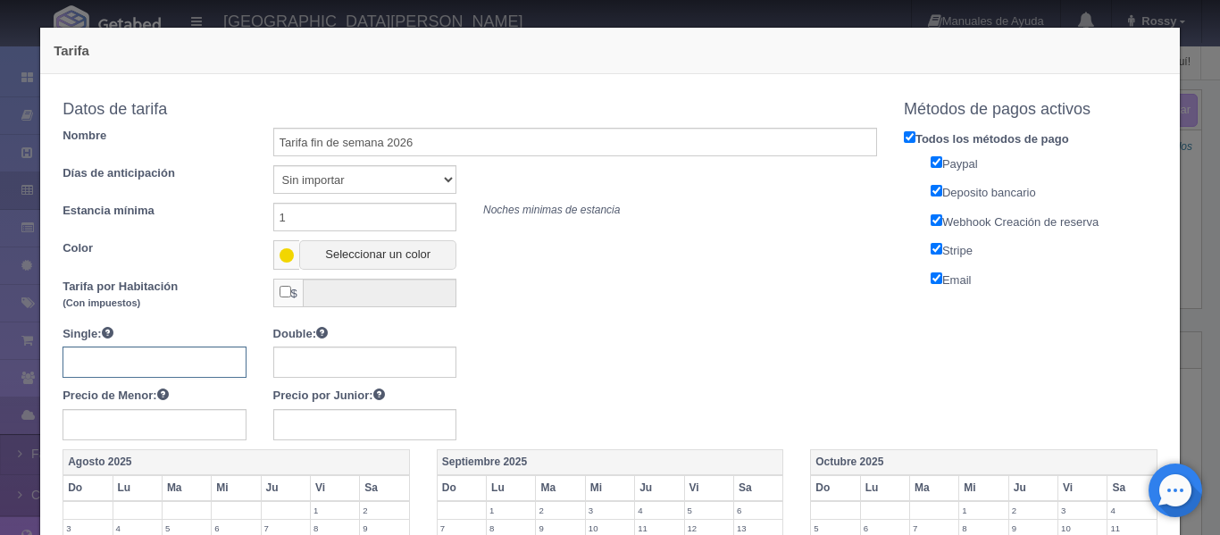
click at [189, 373] on input "text" at bounding box center [154, 362] width 183 height 31
type input "7180"
click at [296, 373] on input "text" at bounding box center [364, 362] width 183 height 31
type input "7180"
click at [197, 417] on input "text" at bounding box center [154, 424] width 183 height 31
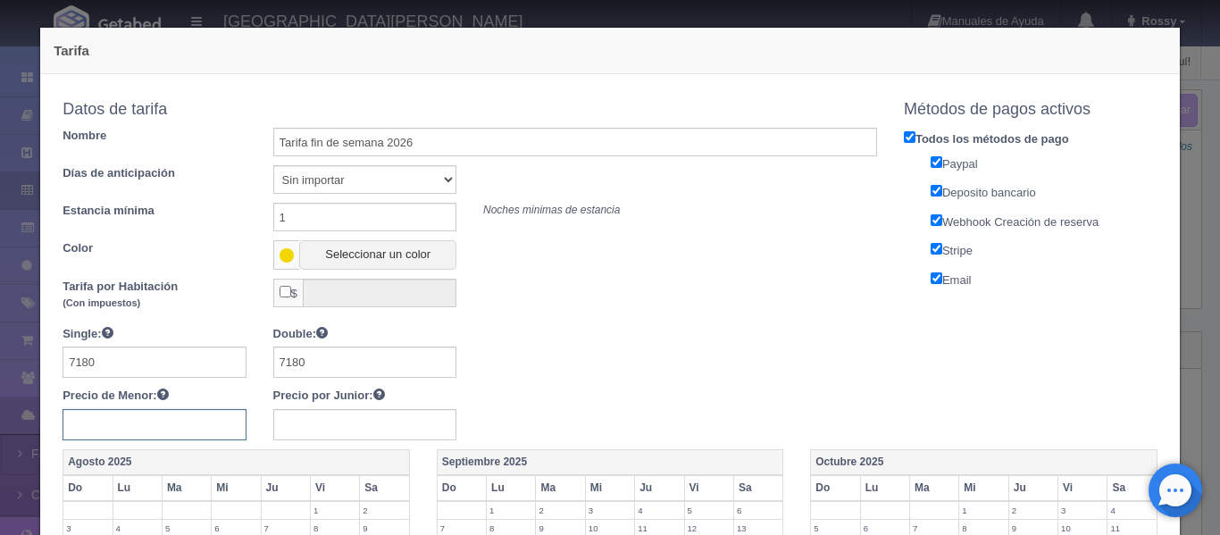
scroll to position [702, 0]
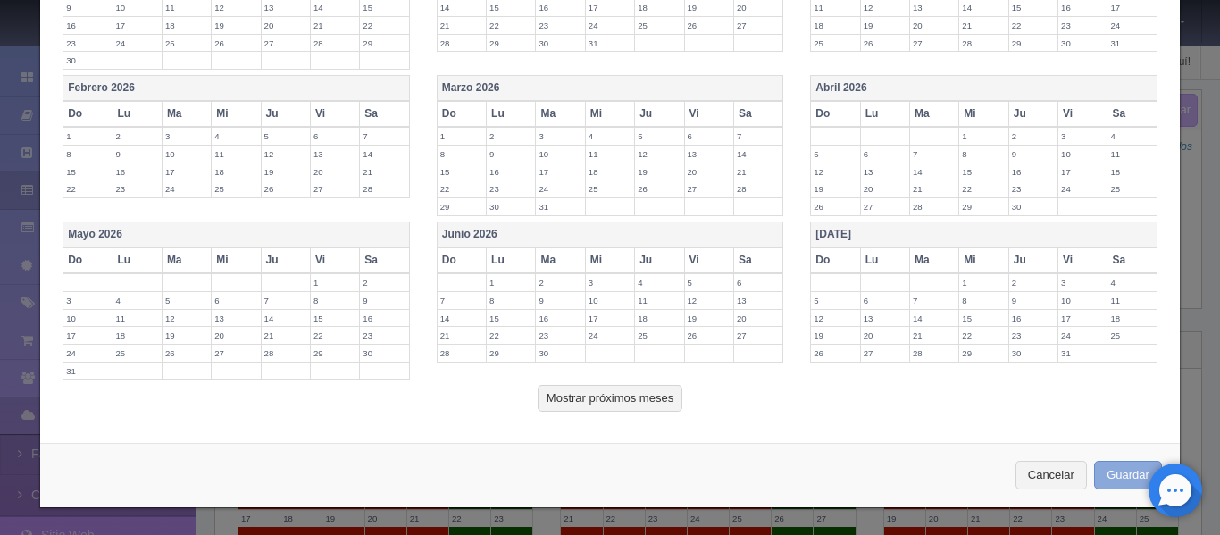
click at [1112, 473] on button "Guardar" at bounding box center [1128, 475] width 68 height 29
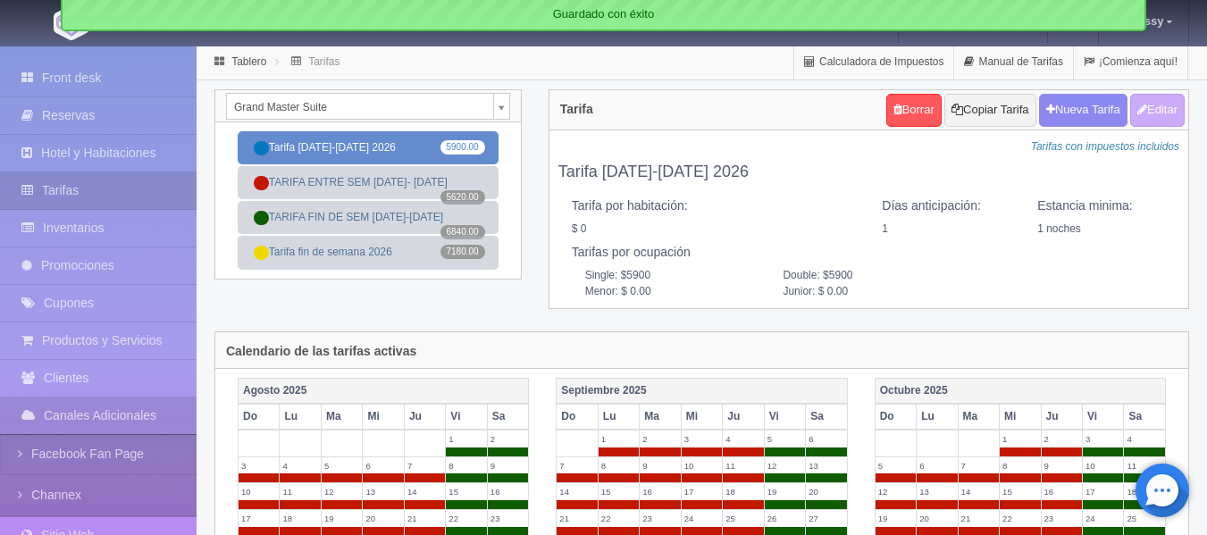
click at [369, 156] on link "Tarifa [DATE]-[DATE] 2026 5900.00" at bounding box center [368, 147] width 261 height 33
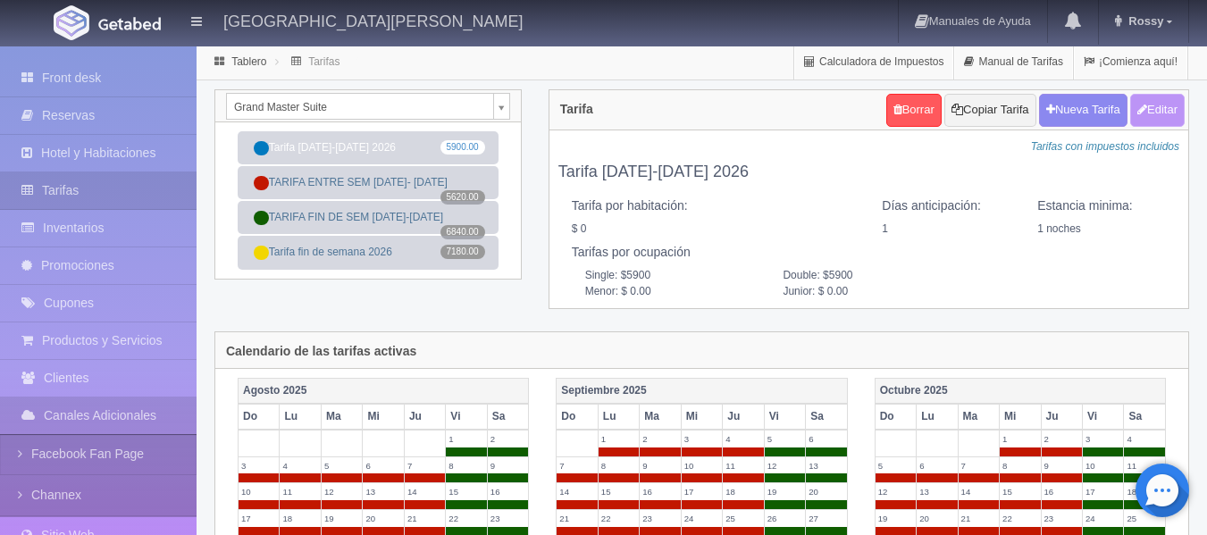
click at [1168, 105] on button "Editar" at bounding box center [1157, 110] width 54 height 33
type input "Tarifa [DATE]-[DATE] 2026"
select select "1"
type input "1"
checkbox input "false"
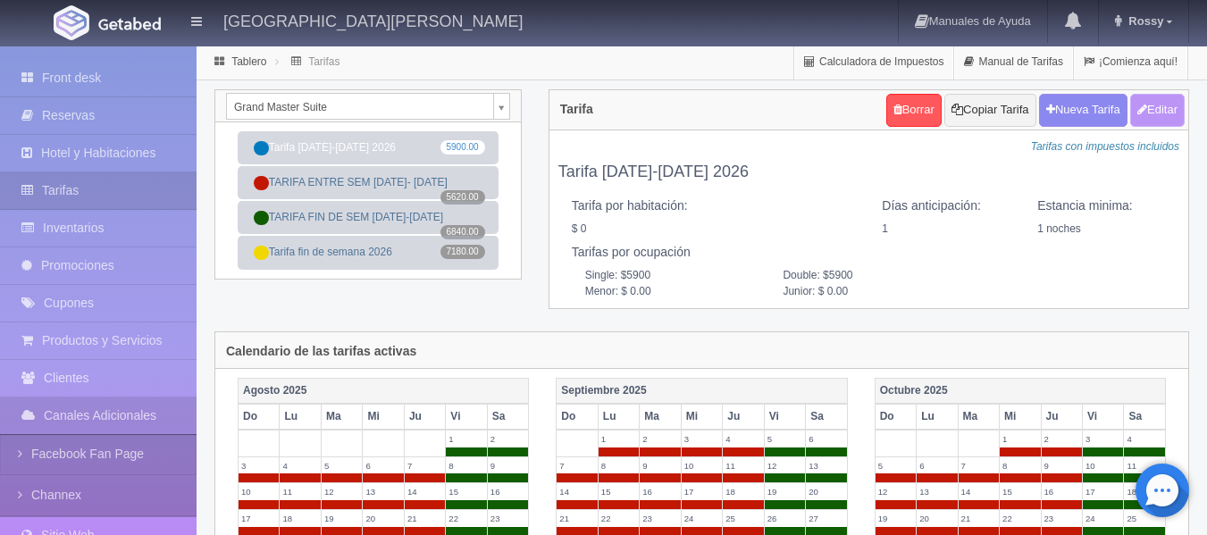
type input "5900"
type input "0.00"
checkbox input "true"
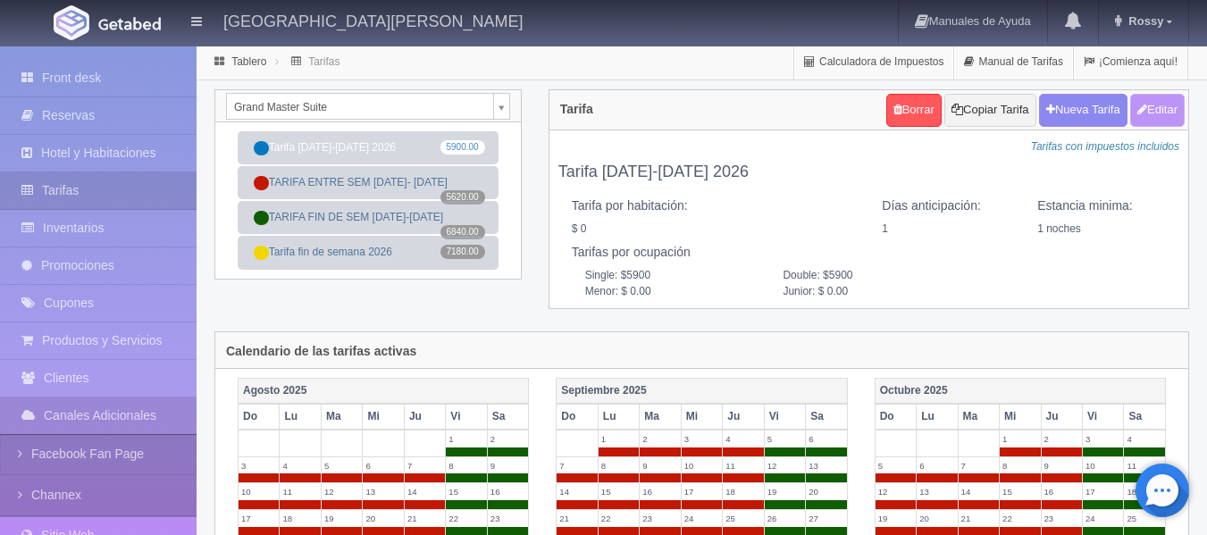
checkbox input "true"
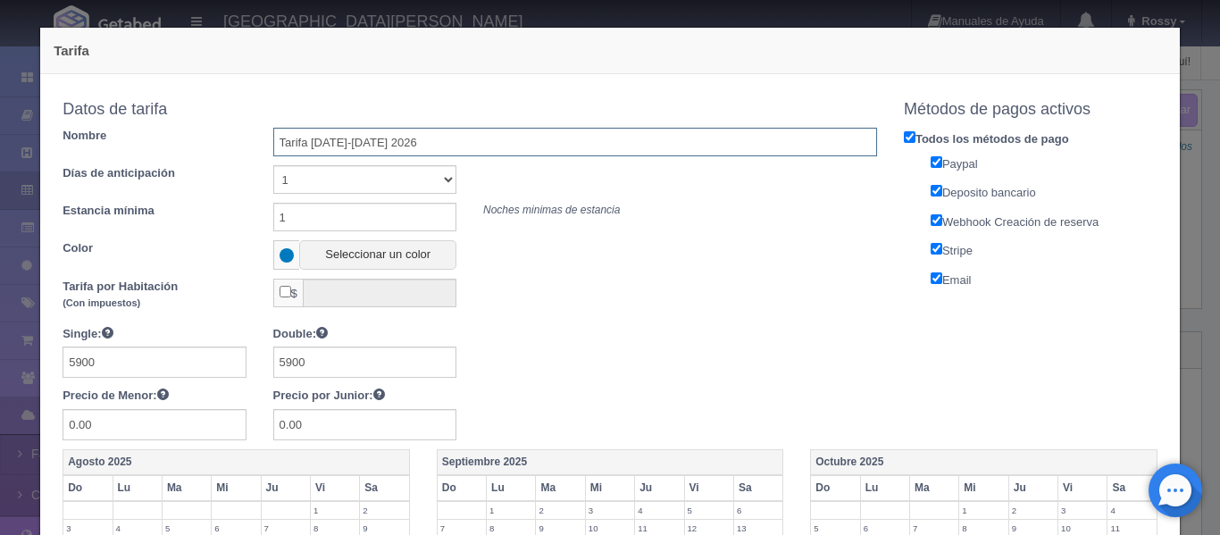
drag, startPoint x: 395, startPoint y: 147, endPoint x: 306, endPoint y: 146, distance: 88.5
click at [306, 146] on input "Tarifa [DATE]-[DATE] 2026" at bounding box center [575, 142] width 604 height 29
type input "Tarifa entre semana 2026"
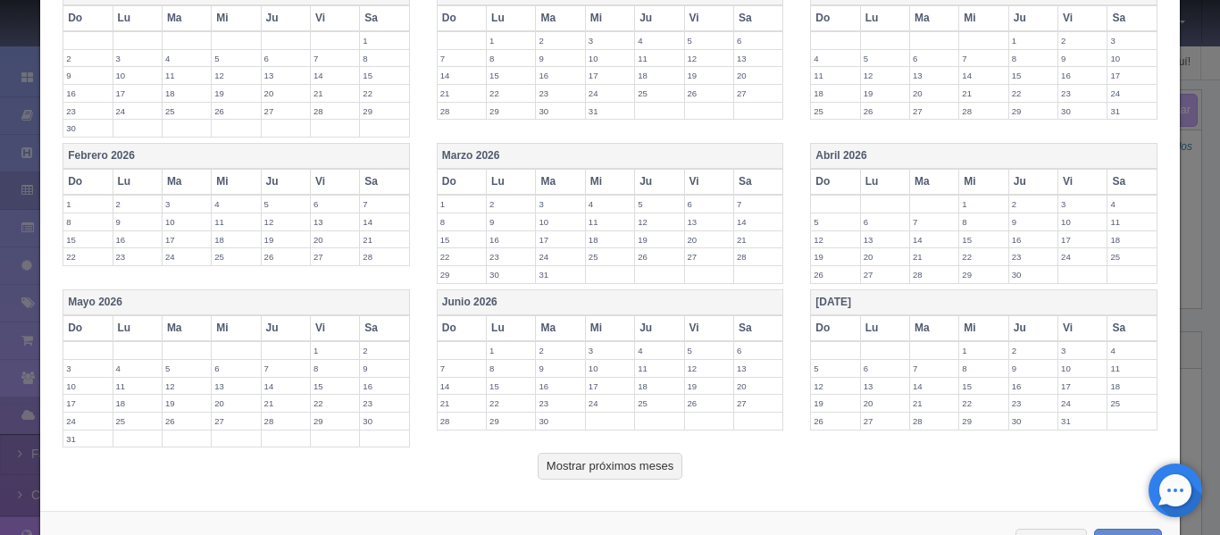
scroll to position [702, 0]
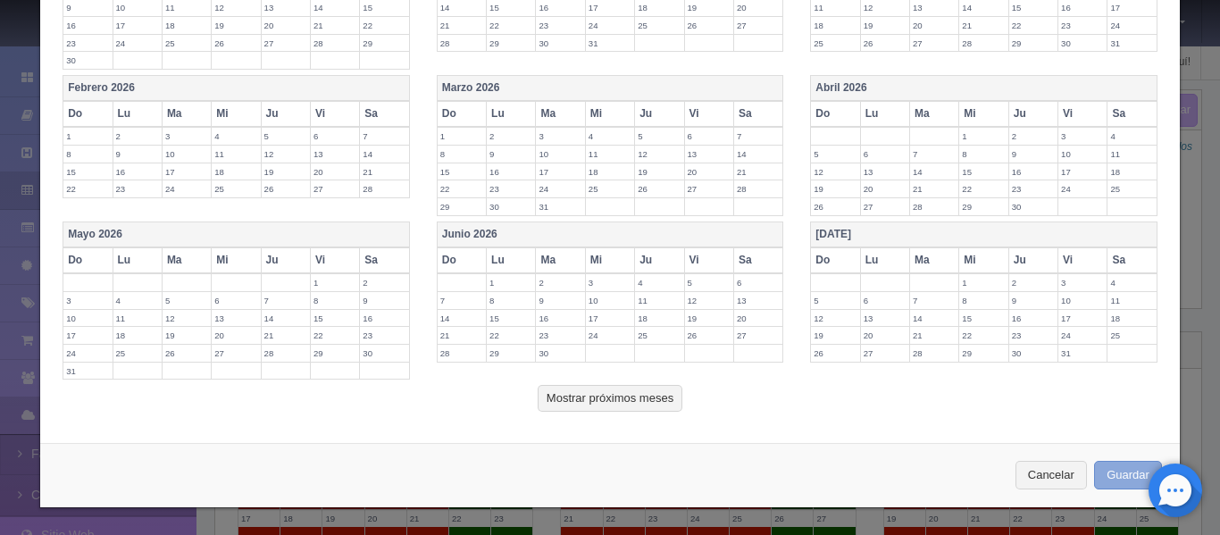
click at [1097, 471] on button "Guardar" at bounding box center [1128, 475] width 68 height 29
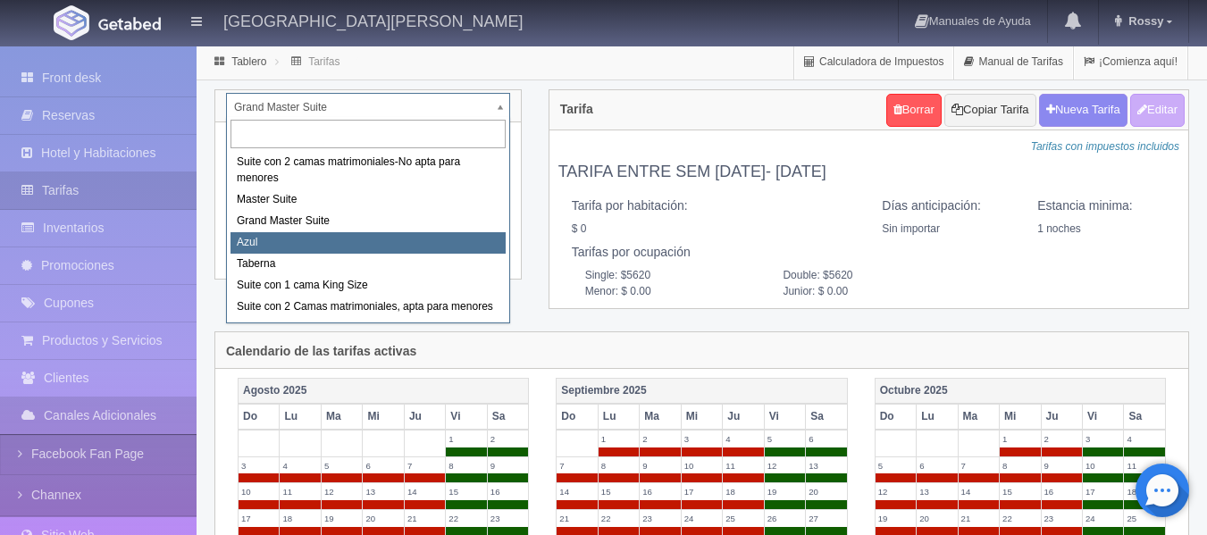
select select "1919"
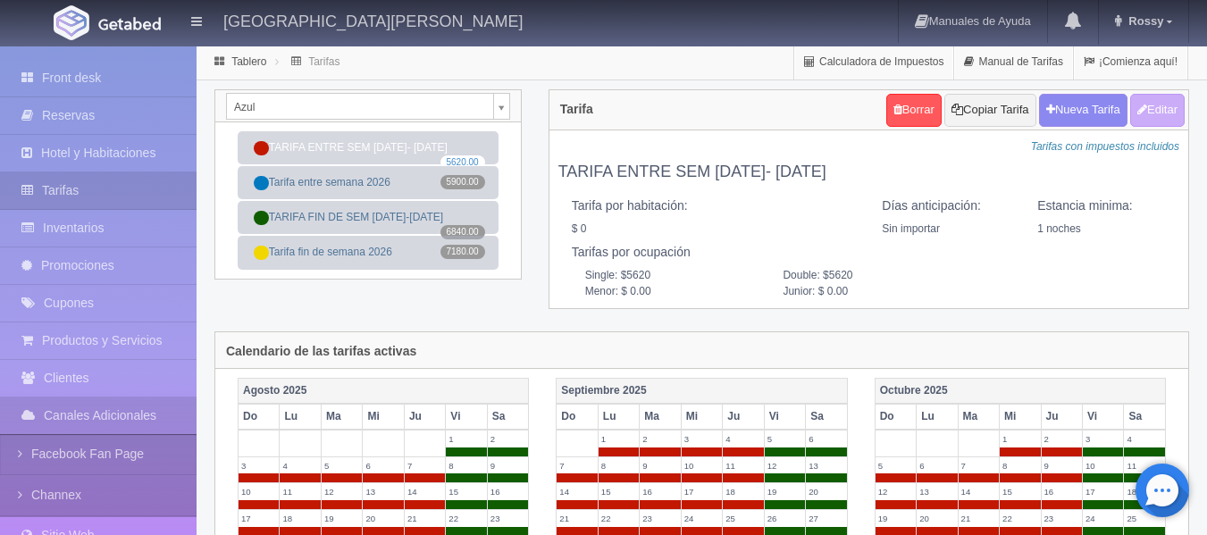
click at [475, 79] on div "Tablero Tarifas Calculadora de Impuestos Manual de Tarifas ¡Comienza aquí!" at bounding box center [702, 63] width 1010 height 36
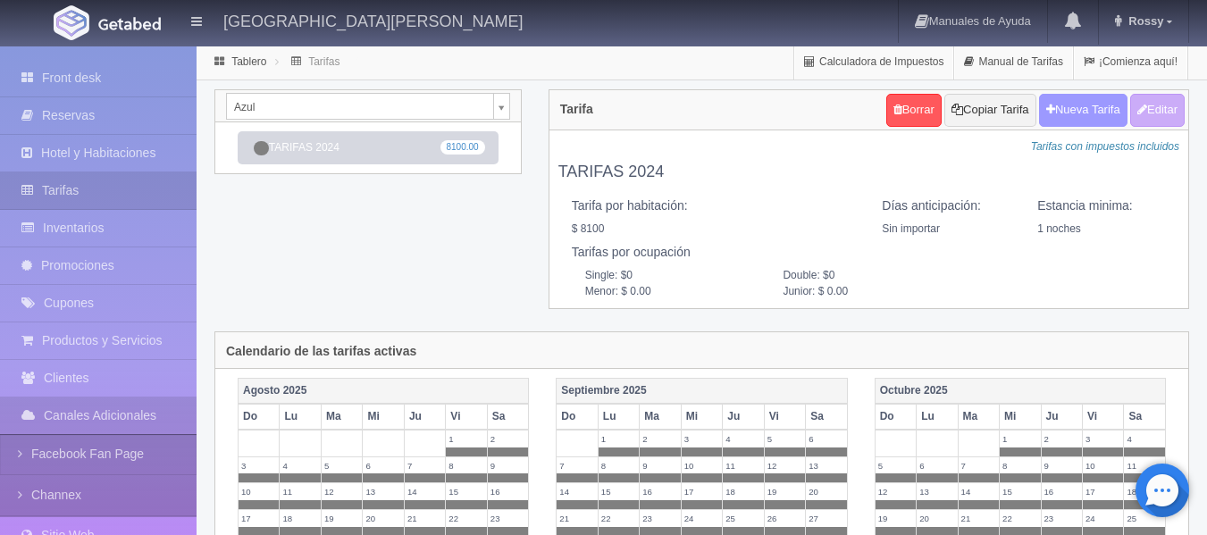
click at [1077, 120] on button "Nueva Tarifa" at bounding box center [1083, 110] width 88 height 33
select select
checkbox input "true"
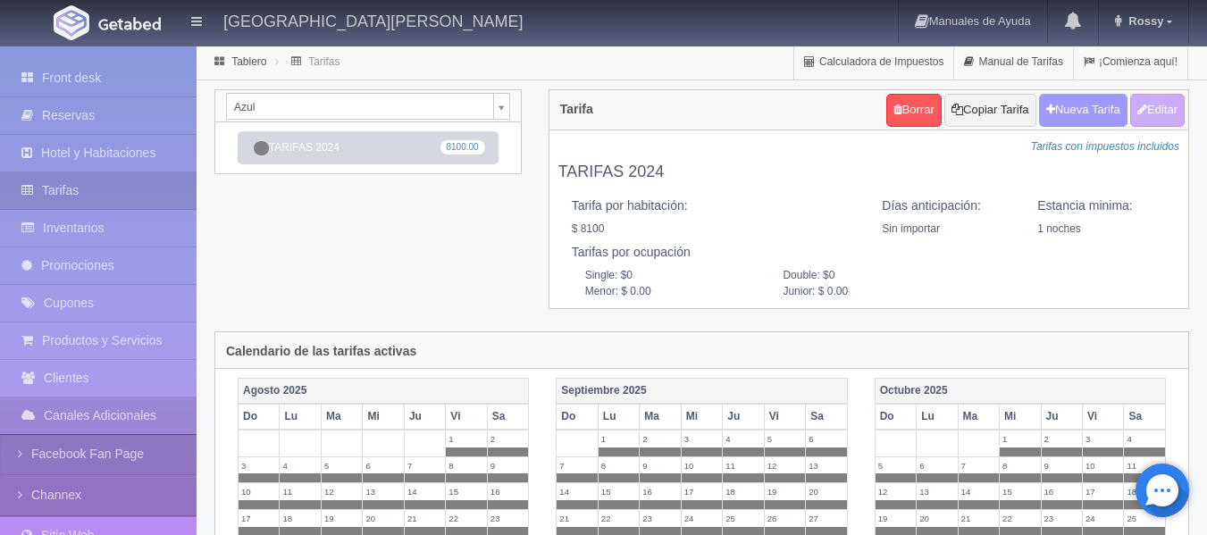
checkbox input "true"
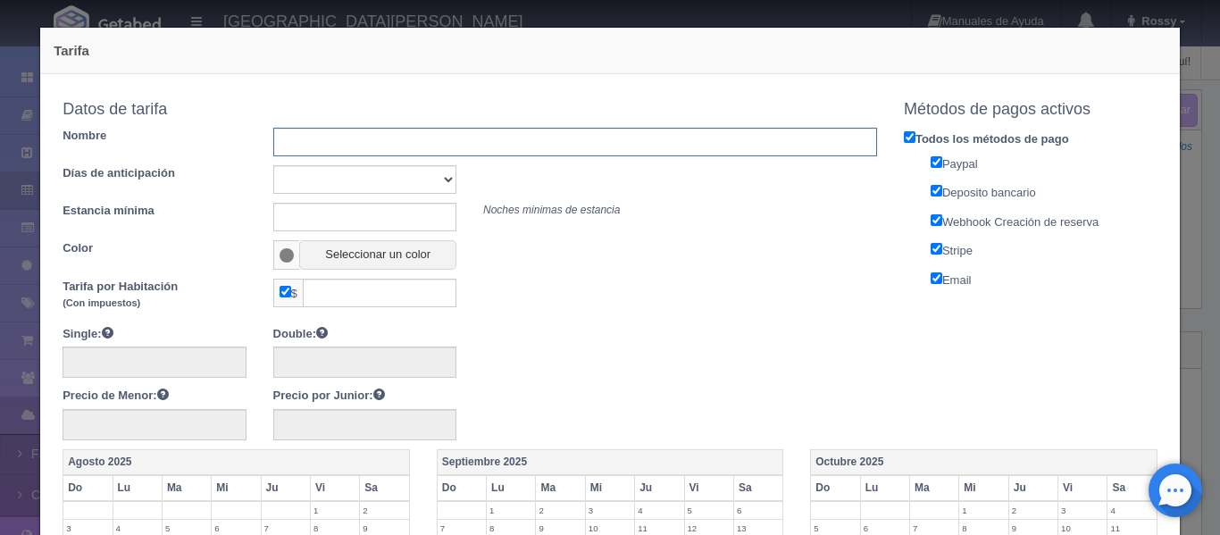
click at [295, 150] on input "text" at bounding box center [575, 142] width 604 height 29
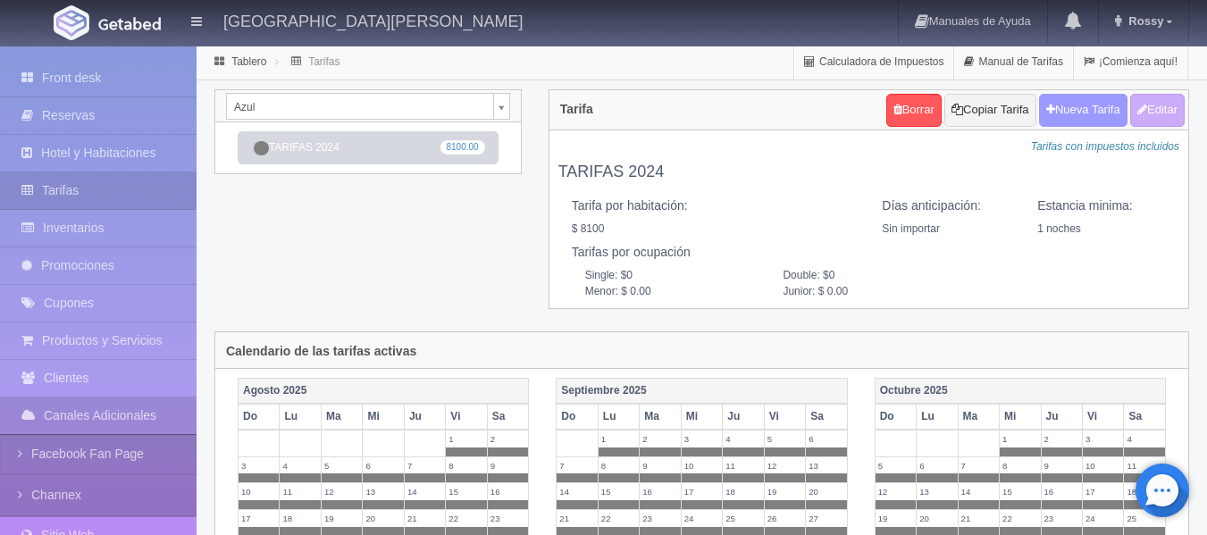
click at [1077, 104] on button "Nueva Tarifa" at bounding box center [1083, 110] width 88 height 33
select select
checkbox input "true"
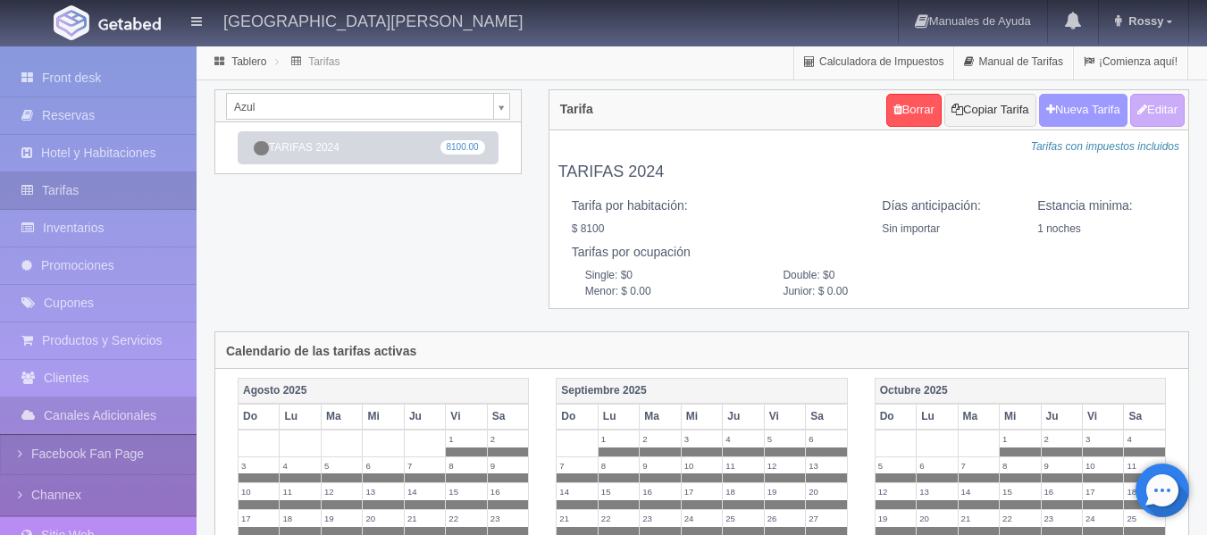
checkbox input "true"
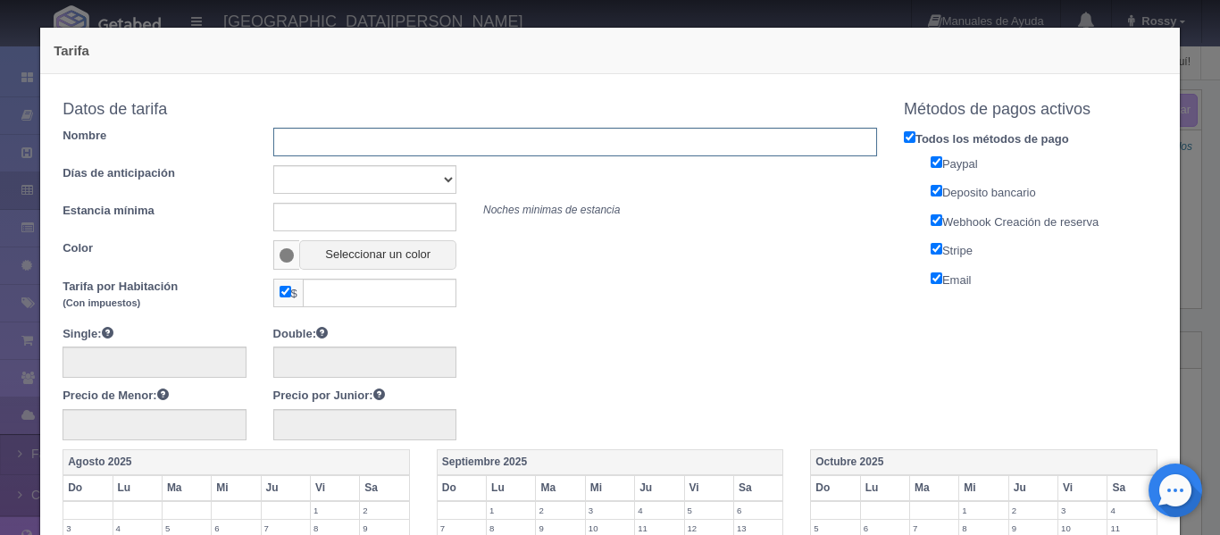
click at [417, 150] on input "text" at bounding box center [575, 142] width 604 height 29
type input "t"
type input "Tarifas 2026"
click at [430, 176] on select "Sin importar 1 2 3 4 5 6 7 8 9 10" at bounding box center [364, 179] width 183 height 29
select select "0"
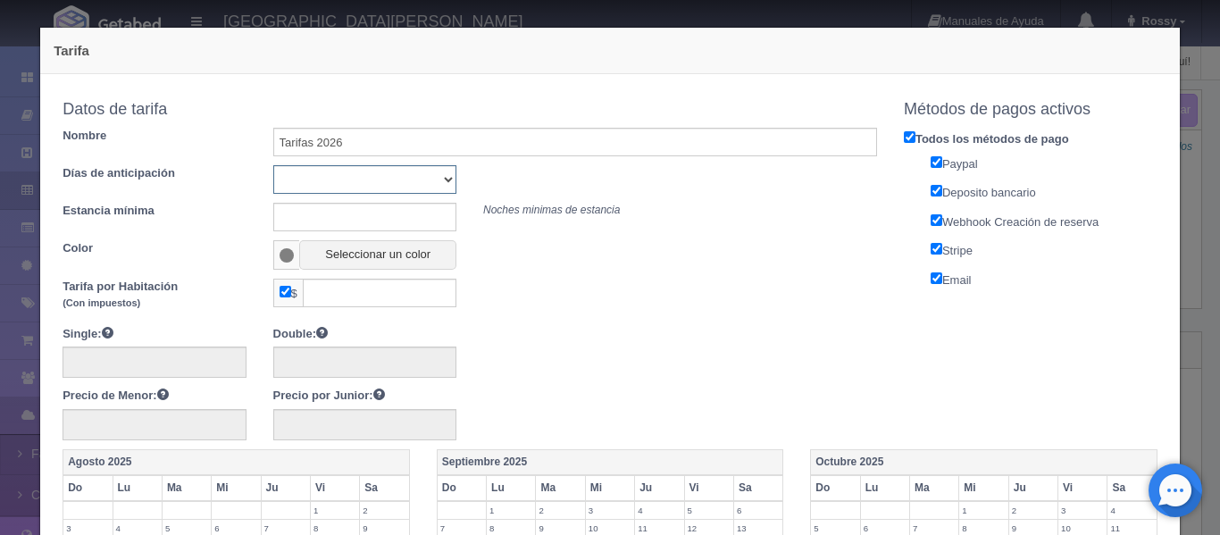
click at [273, 165] on select "Sin importar 1 2 3 4 5 6 7 8 9 10" at bounding box center [364, 179] width 183 height 29
click at [307, 208] on input "text" at bounding box center [364, 217] width 183 height 29
type input "1"
click at [289, 252] on span at bounding box center [287, 255] width 15 height 14
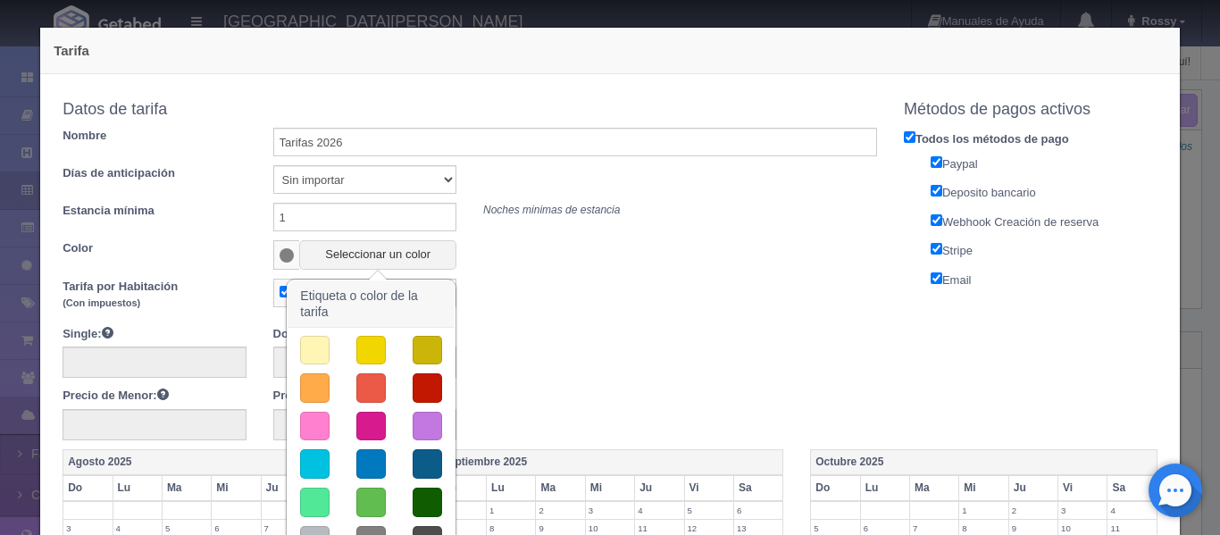
click at [314, 498] on button "button" at bounding box center [314, 502] width 29 height 29
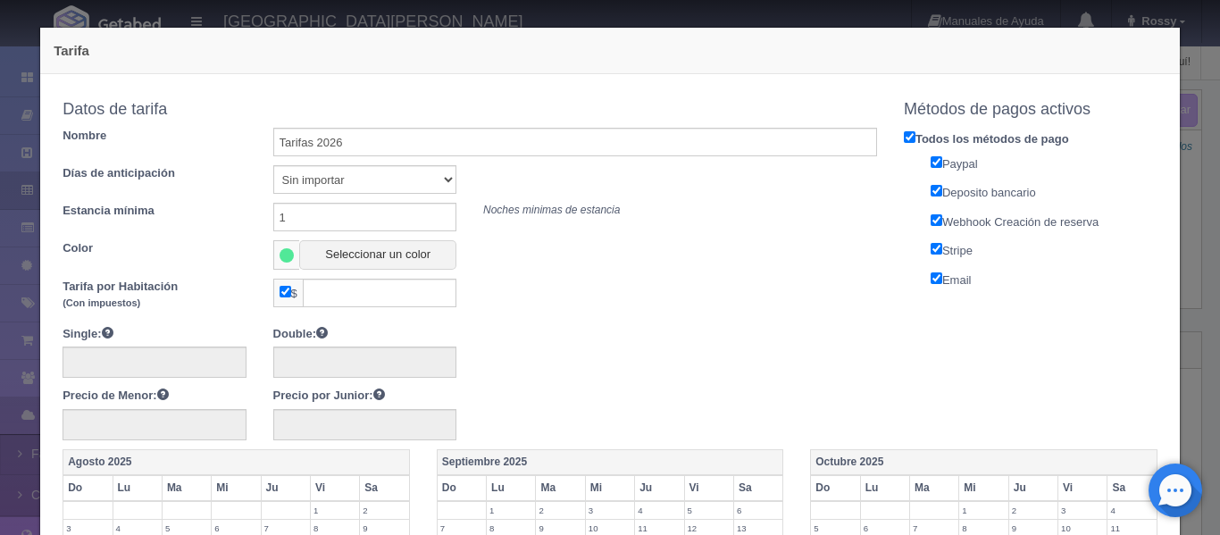
click at [284, 294] on input "checkbox" at bounding box center [286, 292] width 12 height 12
checkbox input "false"
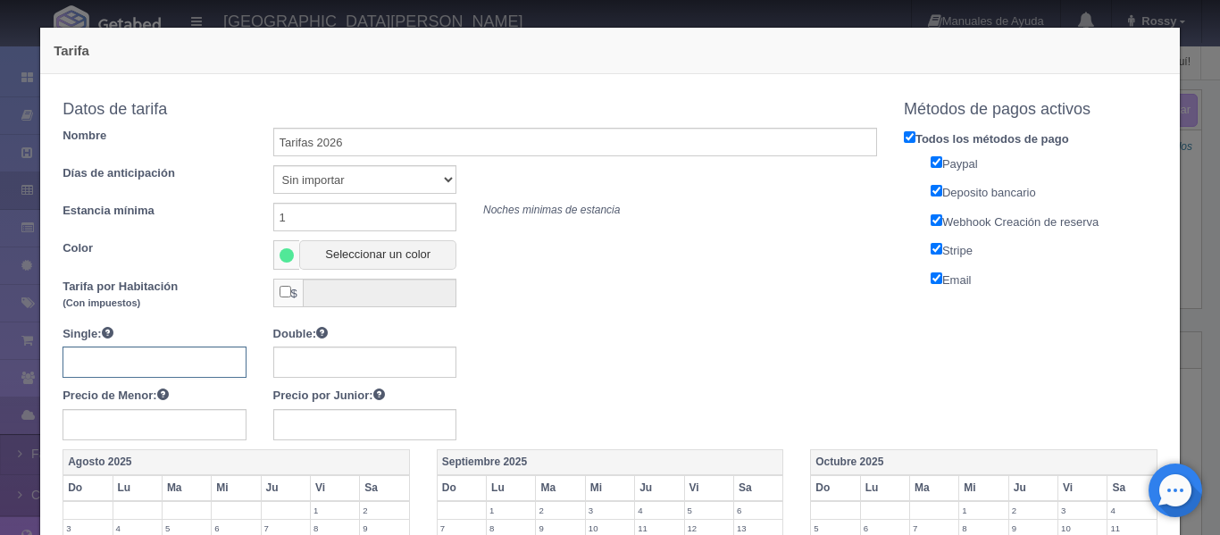
click at [182, 365] on input "text" at bounding box center [154, 362] width 183 height 31
type input "8500"
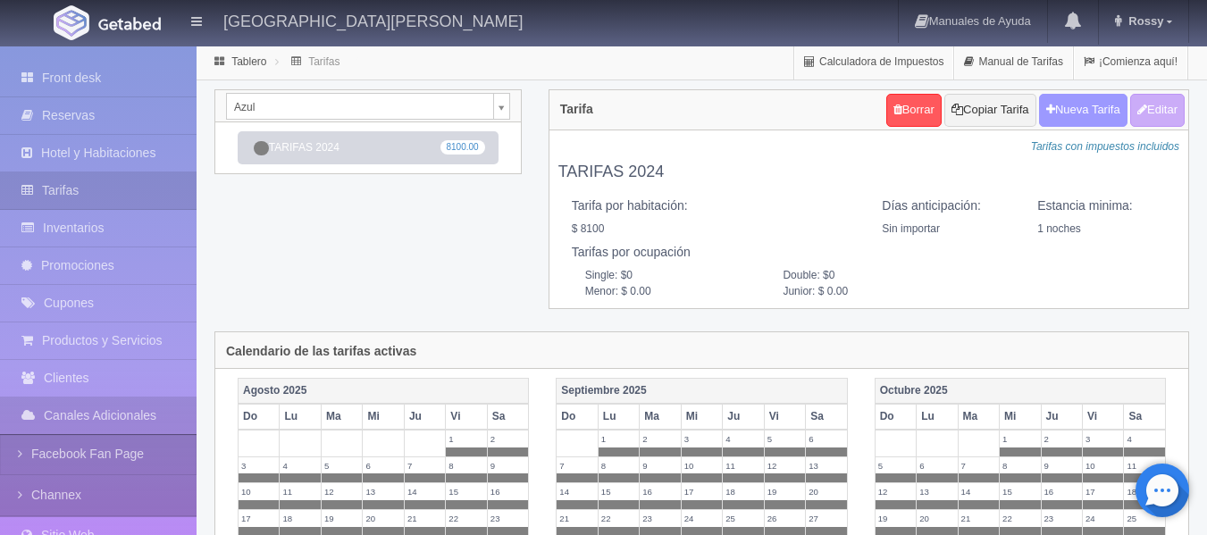
click at [1079, 111] on button "Nueva Tarifa" at bounding box center [1083, 110] width 88 height 33
select select
checkbox input "true"
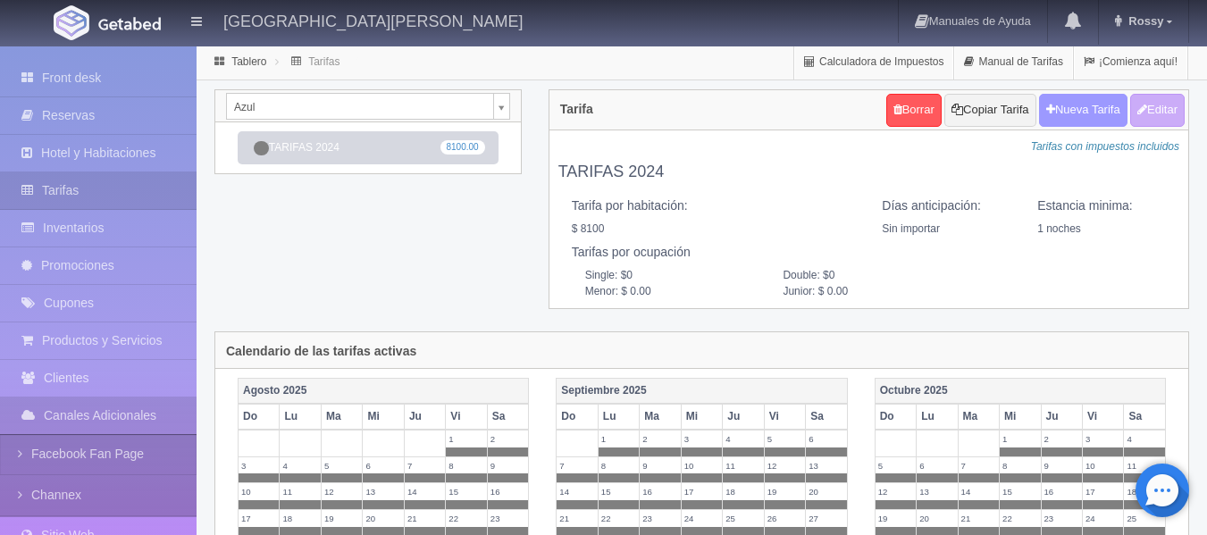
checkbox input "true"
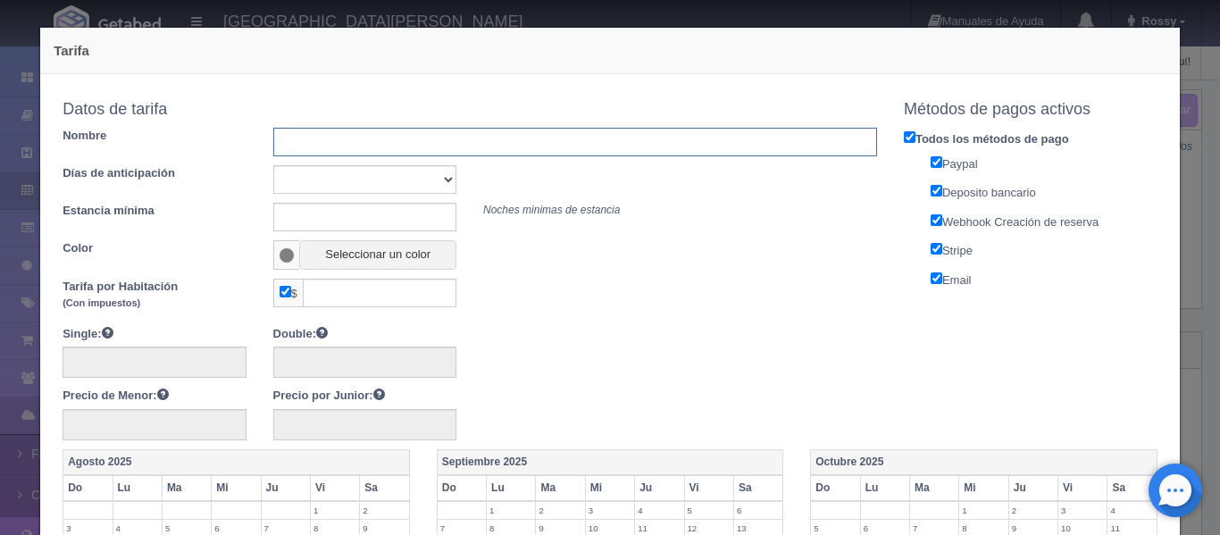
click at [440, 151] on input "text" at bounding box center [575, 142] width 604 height 29
type input "Tarifas 2026"
click at [318, 188] on select "Sin importar 1 2 3 4 5 6 7 8 9 10" at bounding box center [364, 179] width 183 height 29
select select "0"
click at [273, 165] on select "Sin importar 1 2 3 4 5 6 7 8 9 10" at bounding box center [364, 179] width 183 height 29
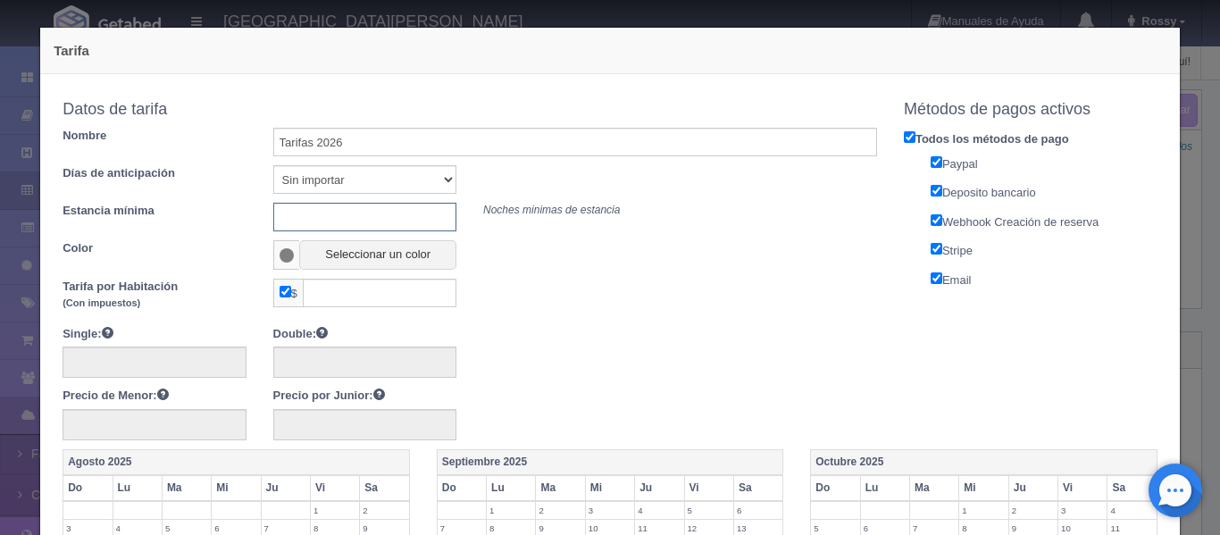
click at [307, 223] on input "text" at bounding box center [364, 217] width 183 height 29
type input "1"
click at [281, 262] on span at bounding box center [287, 255] width 15 height 14
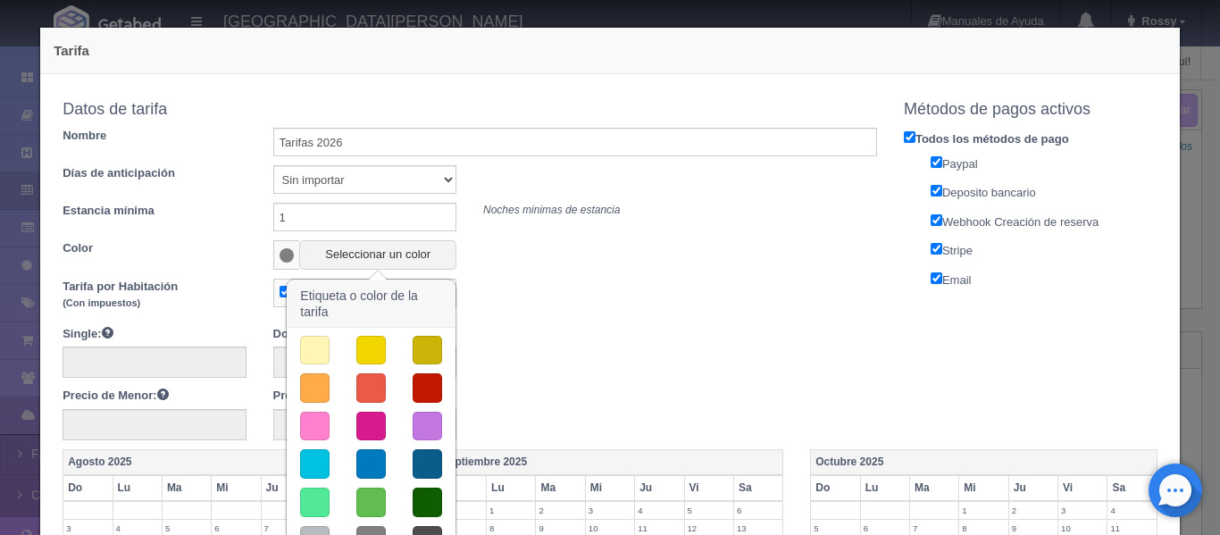
click at [323, 498] on button "button" at bounding box center [314, 502] width 29 height 29
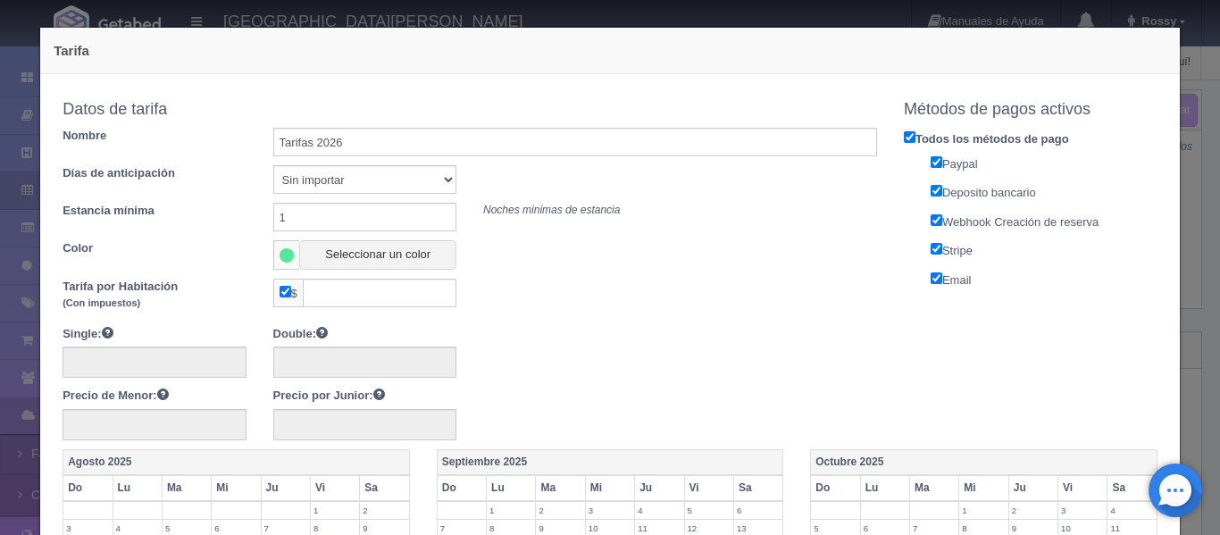
click at [283, 294] on input "checkbox" at bounding box center [286, 292] width 12 height 12
checkbox input "false"
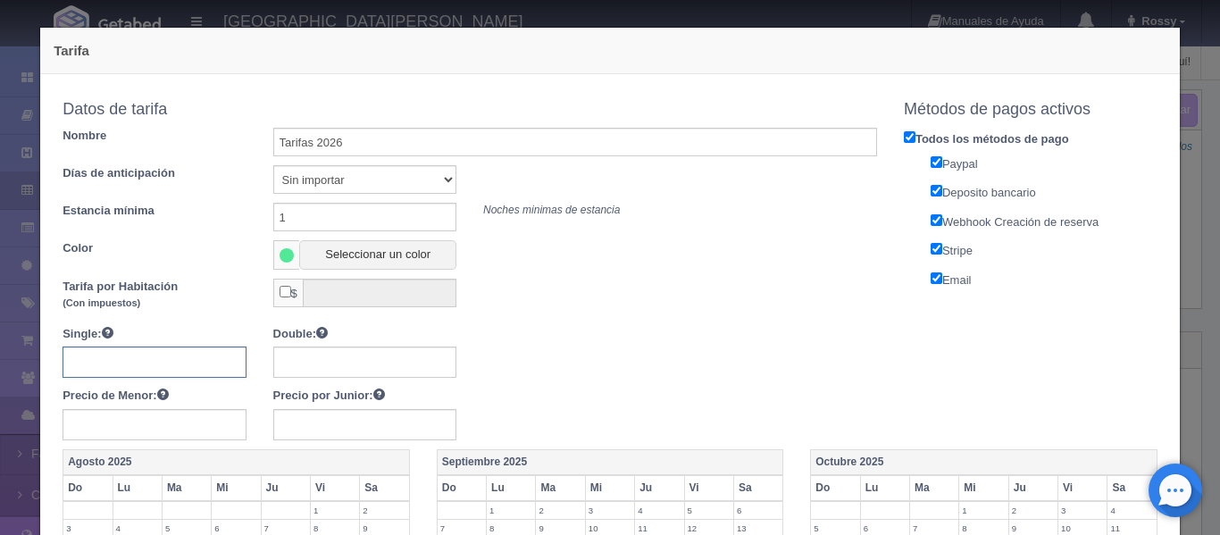
click at [159, 351] on input "text" at bounding box center [154, 362] width 183 height 31
type input "8500"
click at [283, 364] on input "text" at bounding box center [364, 362] width 183 height 31
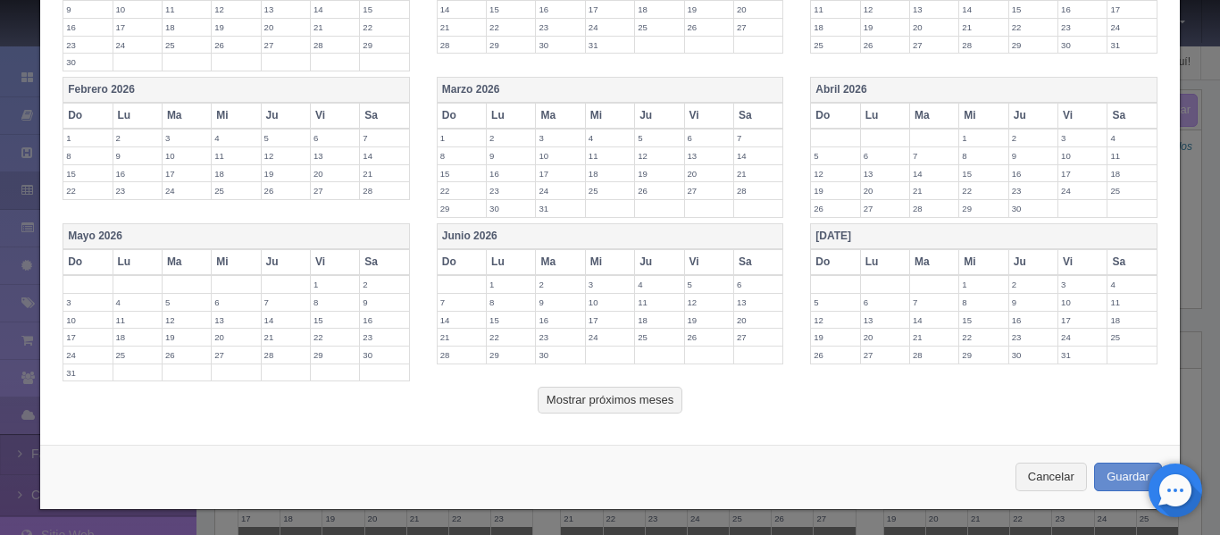
scroll to position [702, 0]
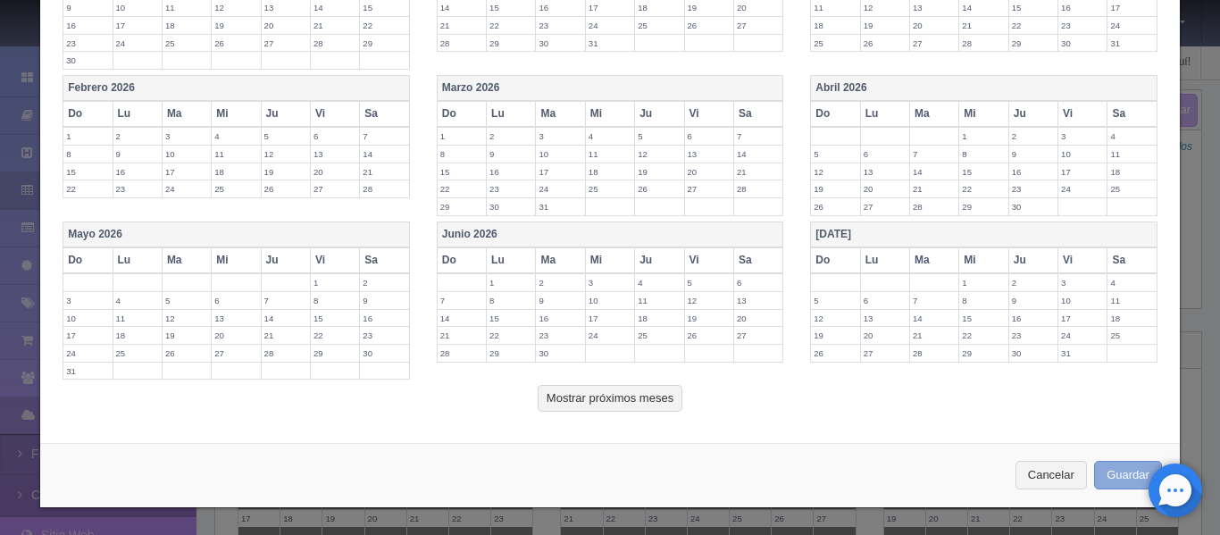
type input "8500"
click at [1099, 481] on button "Guardar" at bounding box center [1128, 475] width 68 height 29
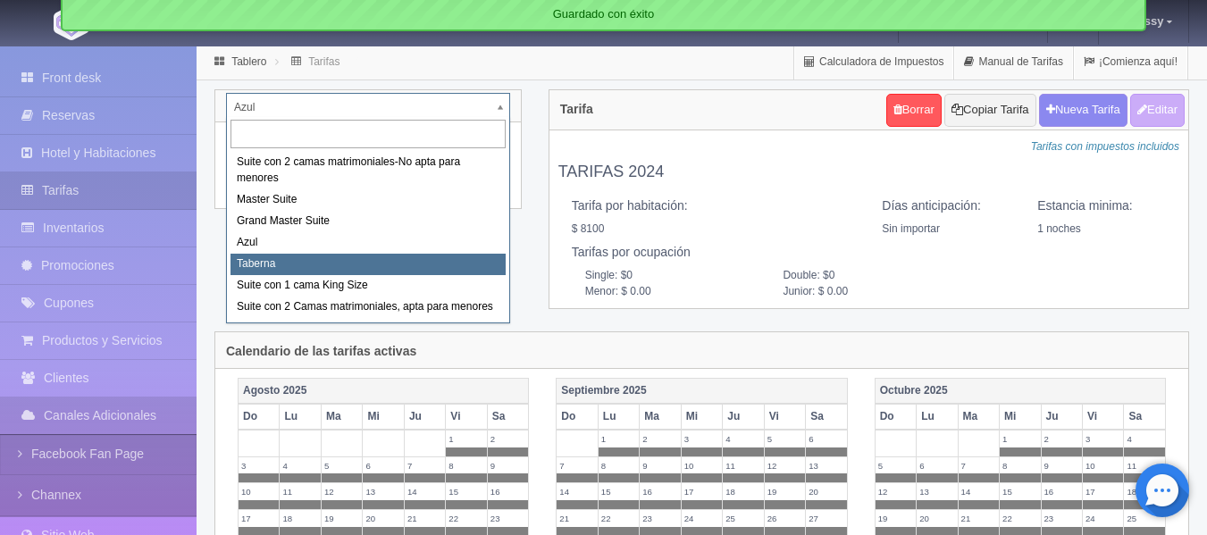
select select "1920"
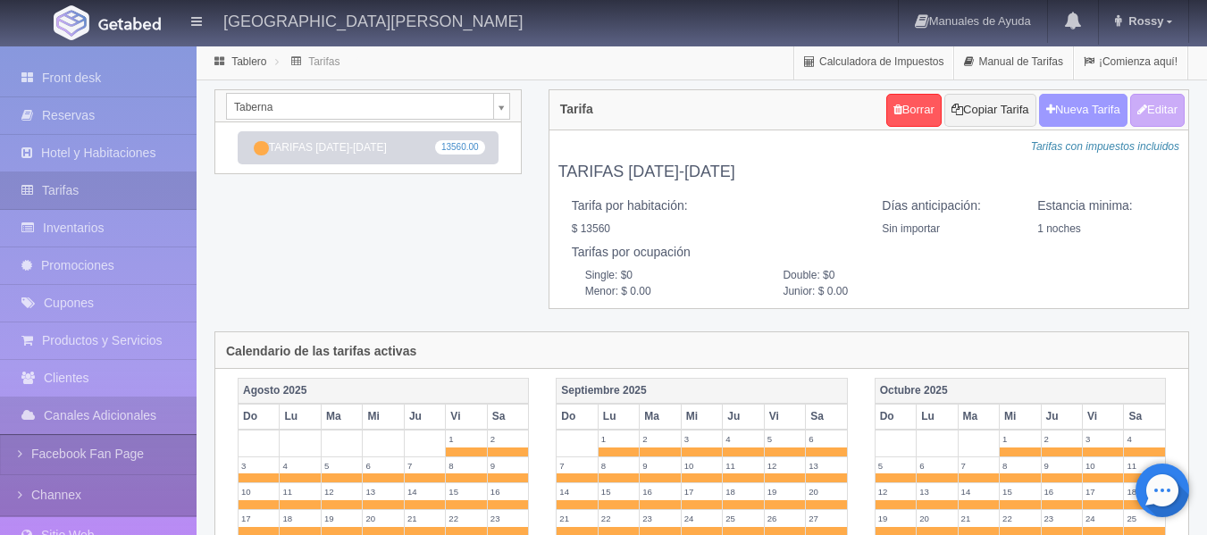
click at [1075, 124] on button "Nueva Tarifa" at bounding box center [1083, 110] width 88 height 33
select select
checkbox input "true"
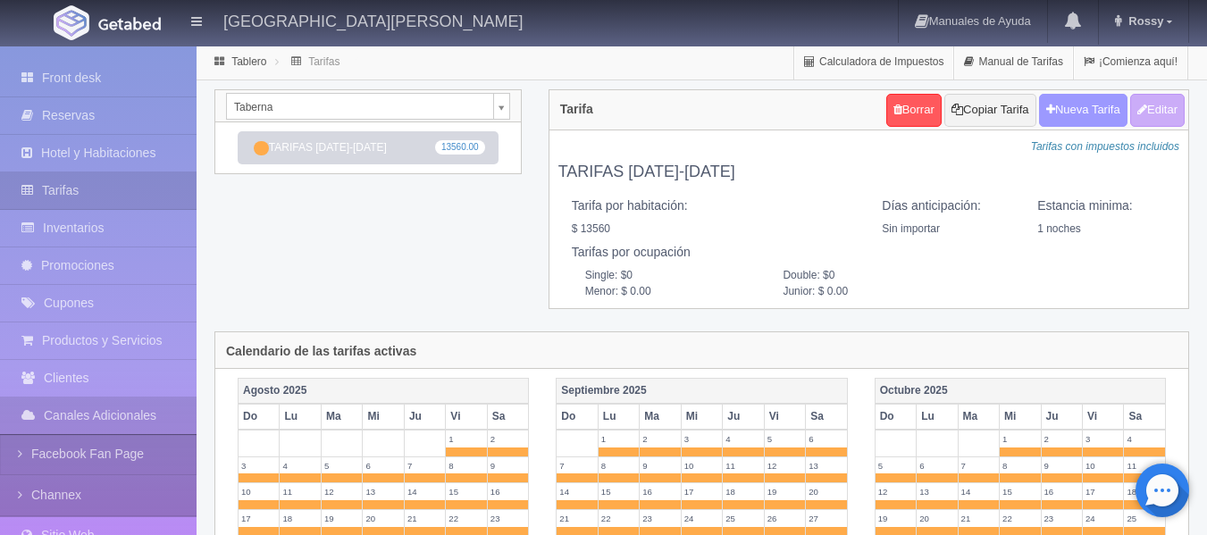
checkbox input "true"
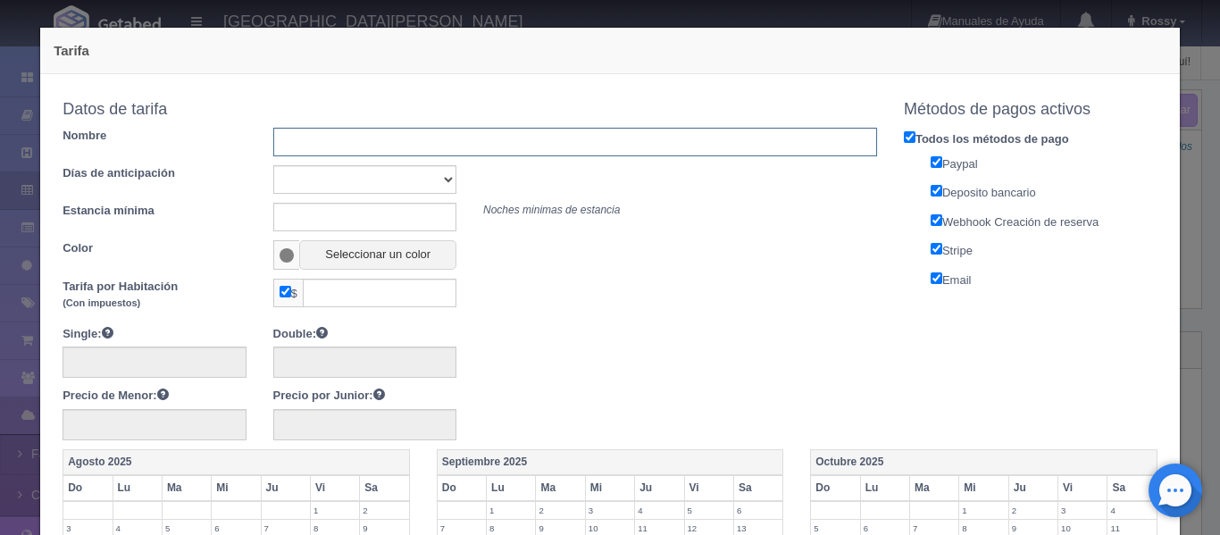
click at [391, 141] on input "text" at bounding box center [575, 142] width 604 height 29
type input "Tarifas 2026"
click at [295, 180] on select "Sin importar 1 2 3 4 5 6 7 8 9 10" at bounding box center [364, 179] width 183 height 29
select select "0"
click at [273, 165] on select "Sin importar 1 2 3 4 5 6 7 8 9 10" at bounding box center [364, 179] width 183 height 29
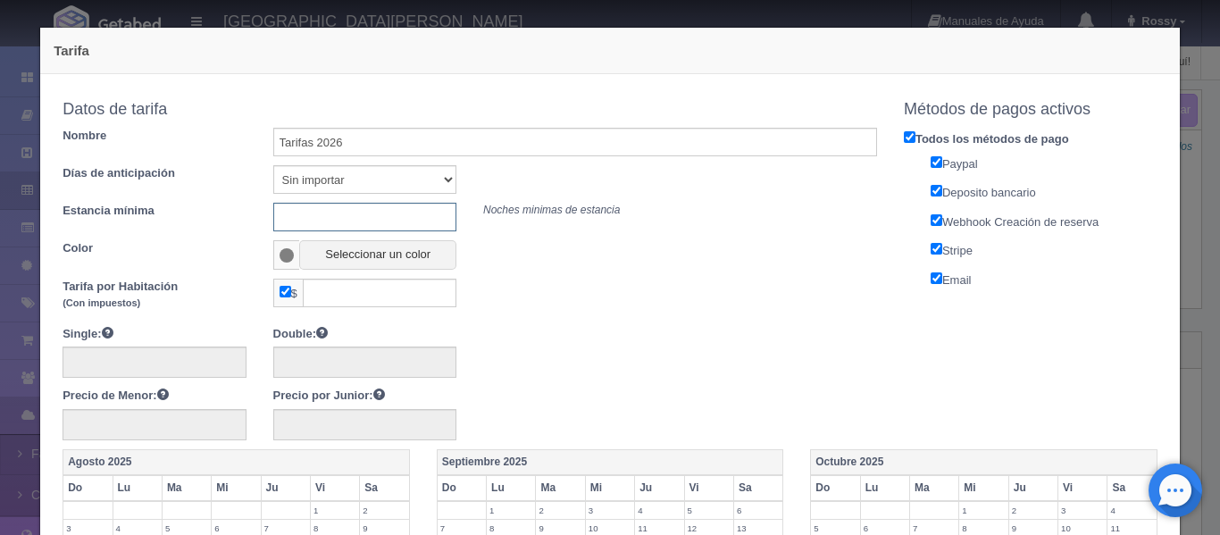
click at [317, 225] on input "text" at bounding box center [364, 217] width 183 height 29
type input "1"
click at [292, 252] on span at bounding box center [286, 254] width 27 height 29
click at [289, 253] on span at bounding box center [287, 255] width 15 height 14
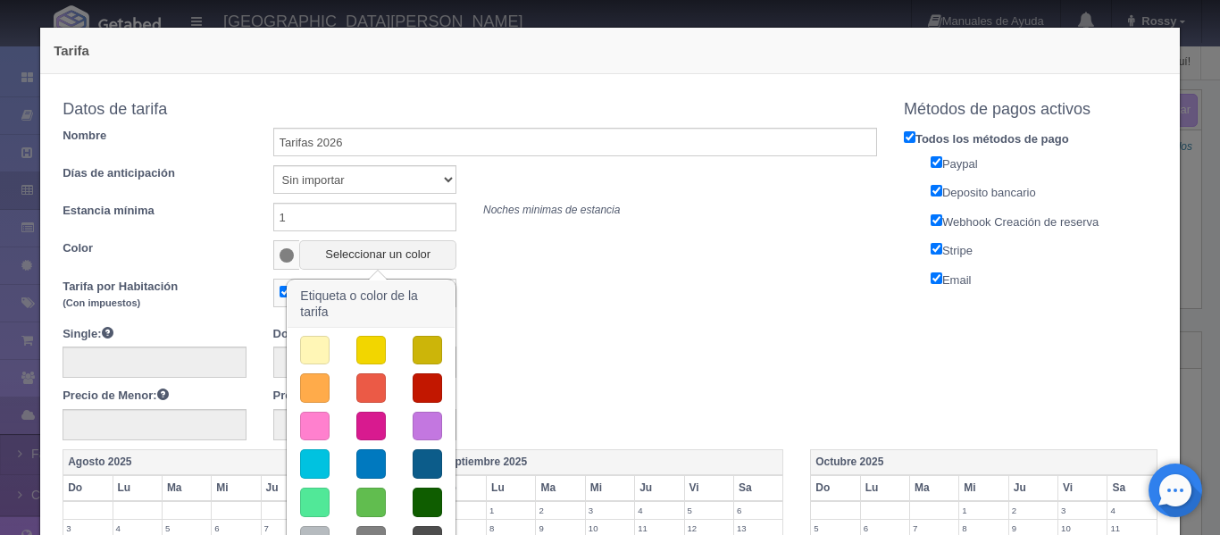
click at [381, 394] on button "button" at bounding box center [370, 387] width 29 height 29
